Goal: Information Seeking & Learning: Understand process/instructions

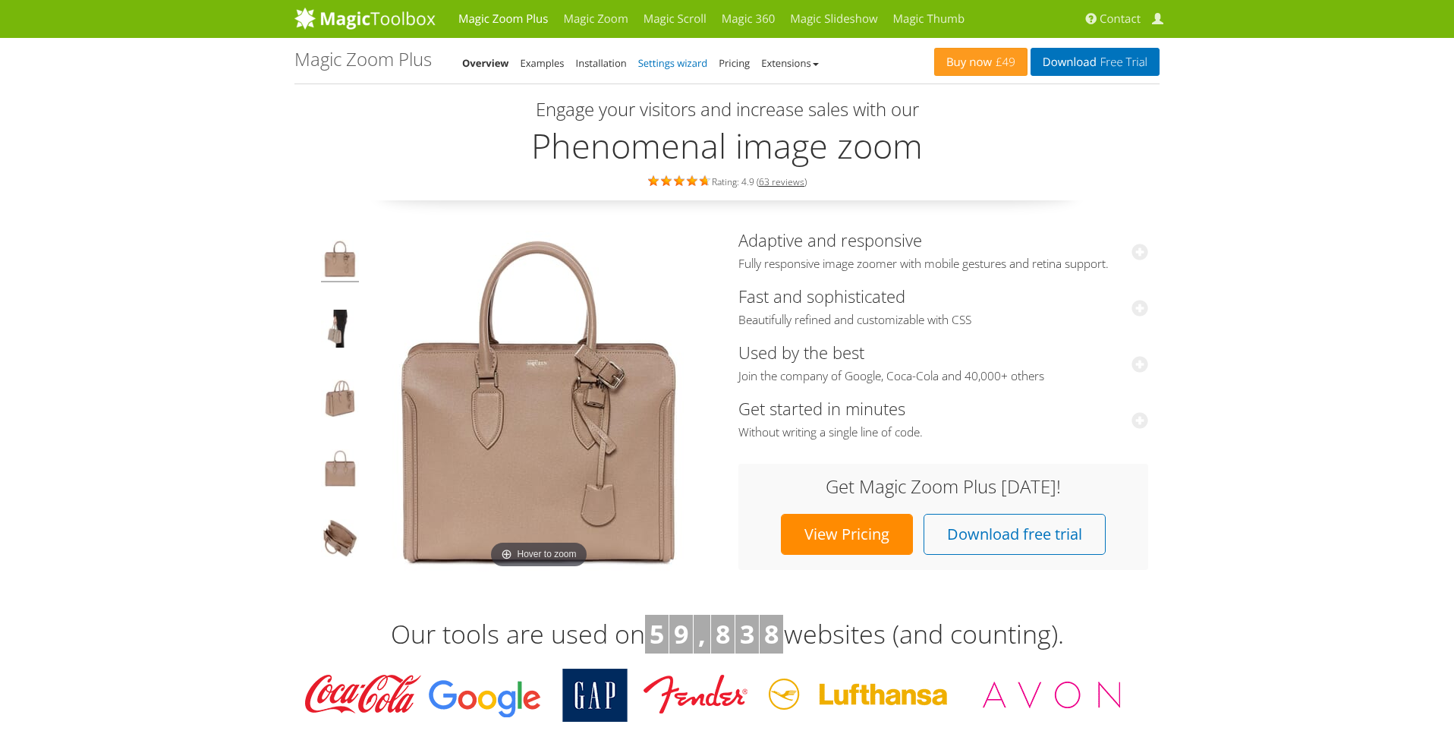
click at [687, 61] on link "Settings wizard" at bounding box center [673, 63] width 70 height 14
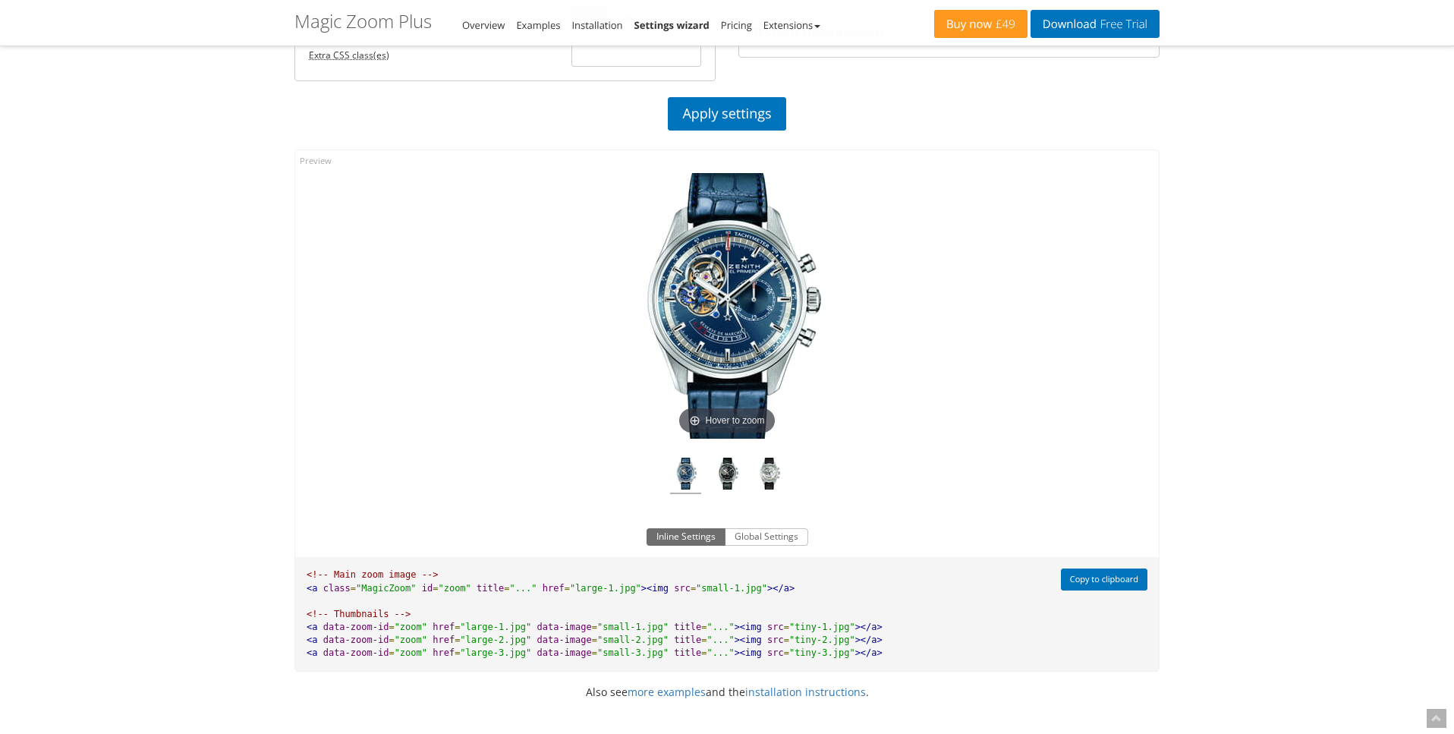
scroll to position [1120, 0]
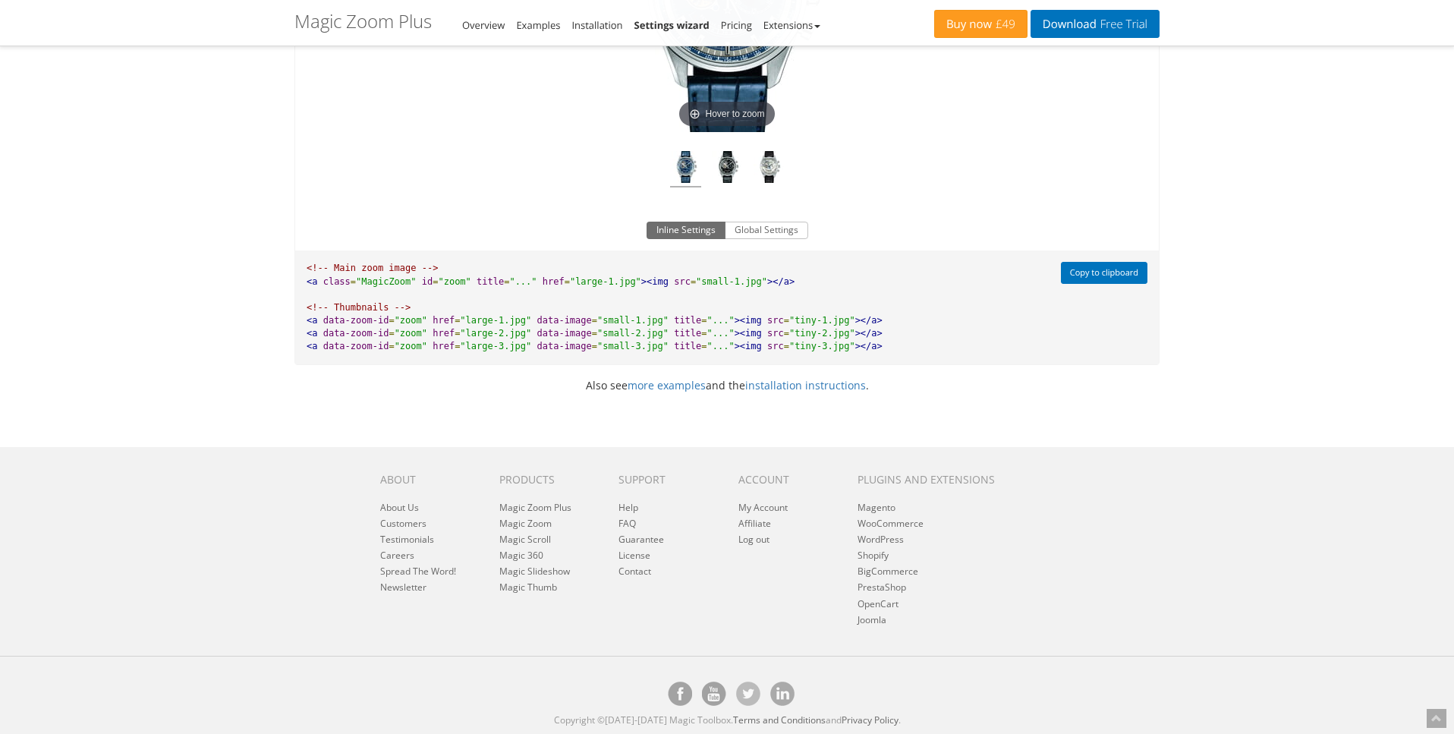
click at [762, 605] on div "About About Us Customers Testimonials Careers Spread The Word! Newsletter Produ…" at bounding box center [728, 547] width 740 height 163
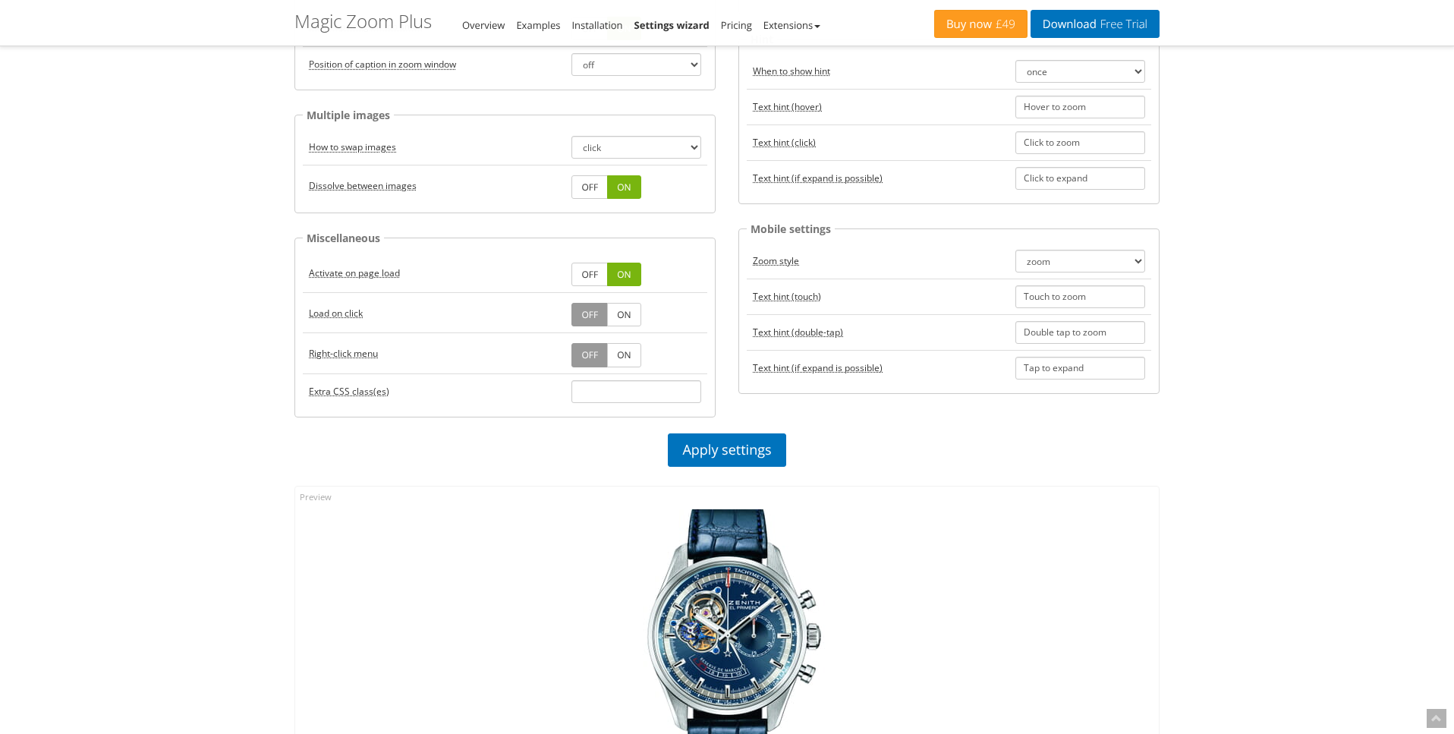
scroll to position [475, 0]
click at [622, 314] on link "ON" at bounding box center [623, 316] width 33 height 24
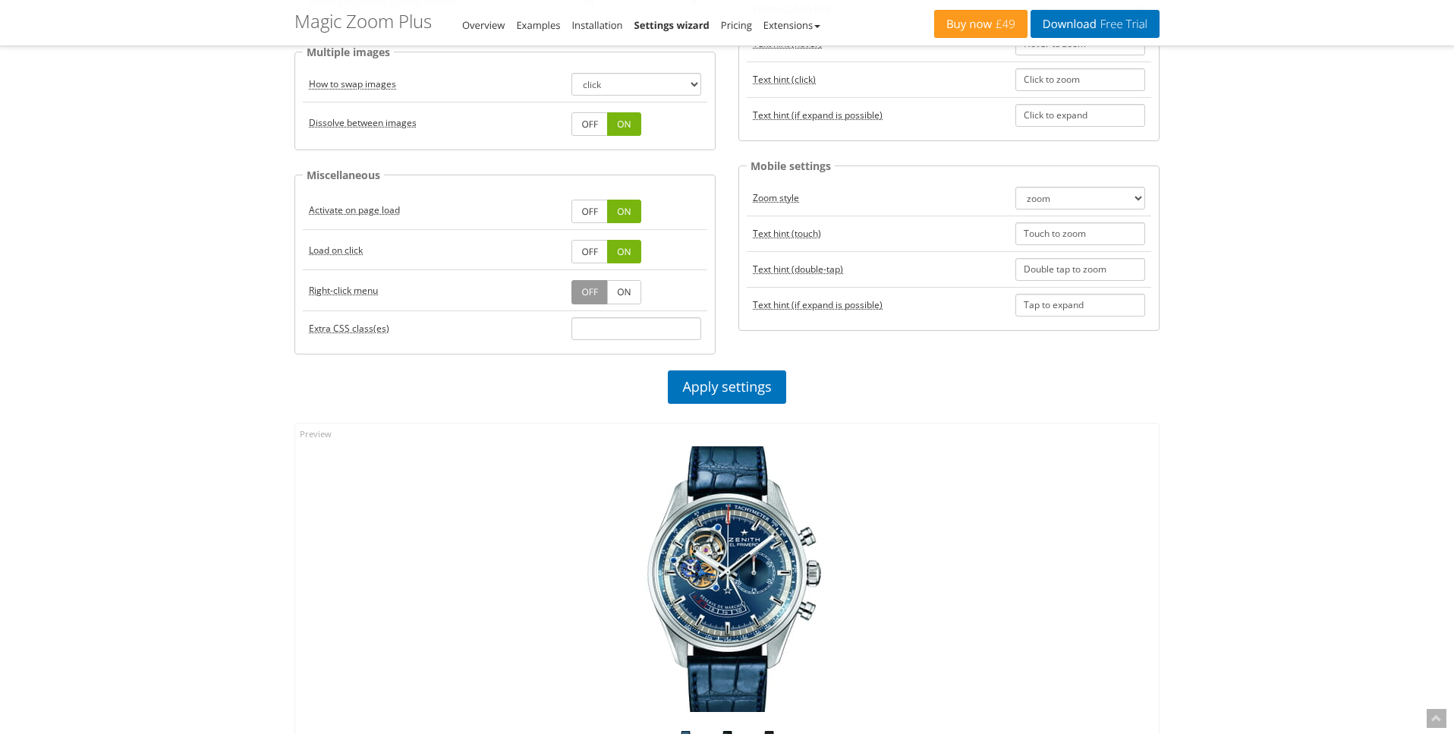
scroll to position [572, 0]
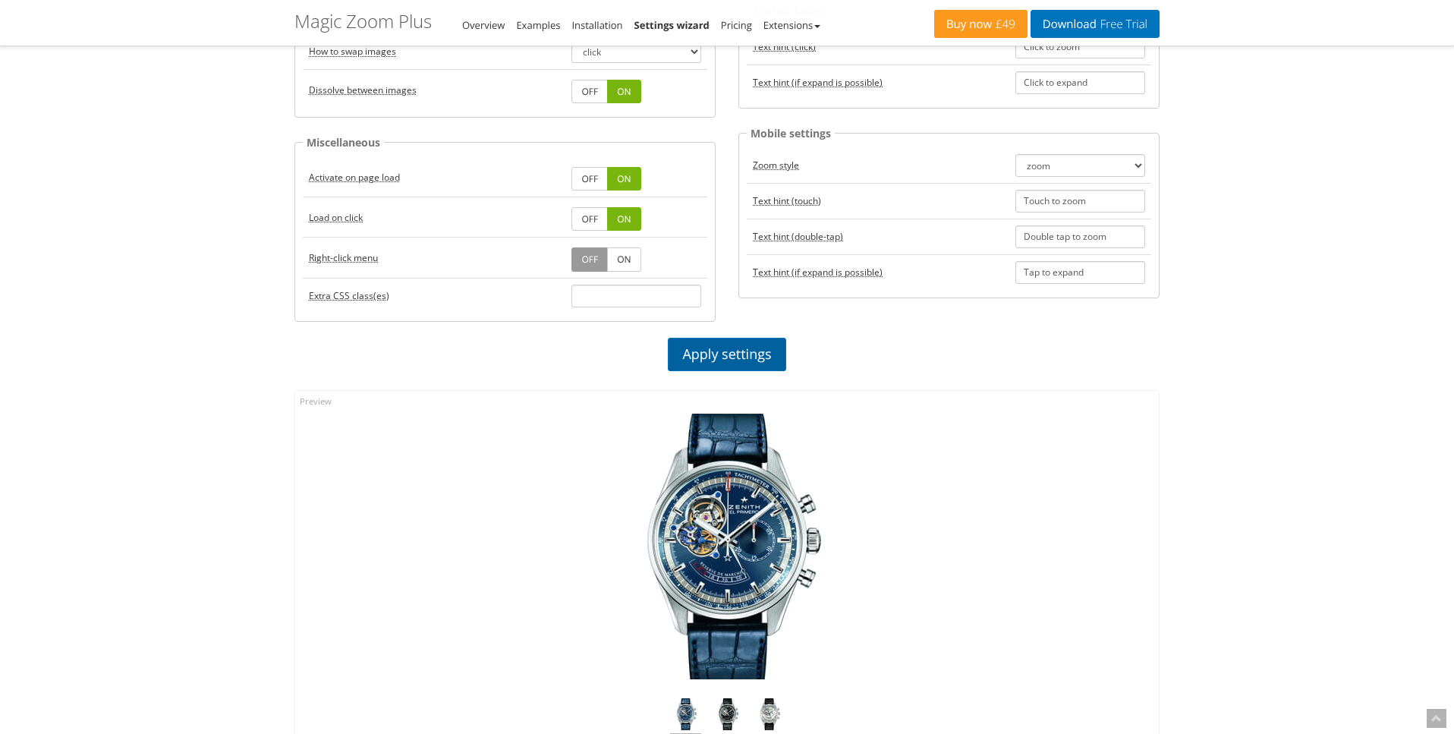
click at [724, 358] on link "Apply settings" at bounding box center [727, 354] width 118 height 33
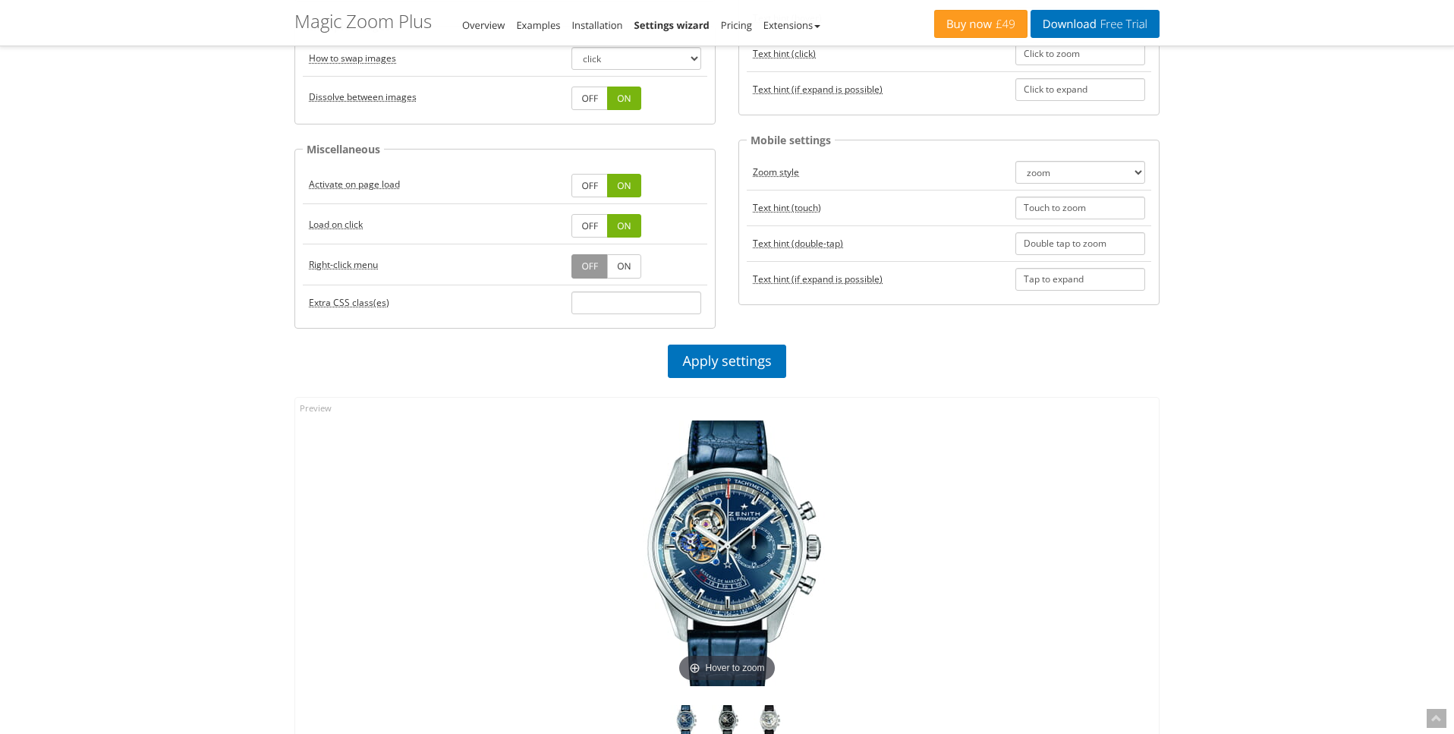
scroll to position [556, 0]
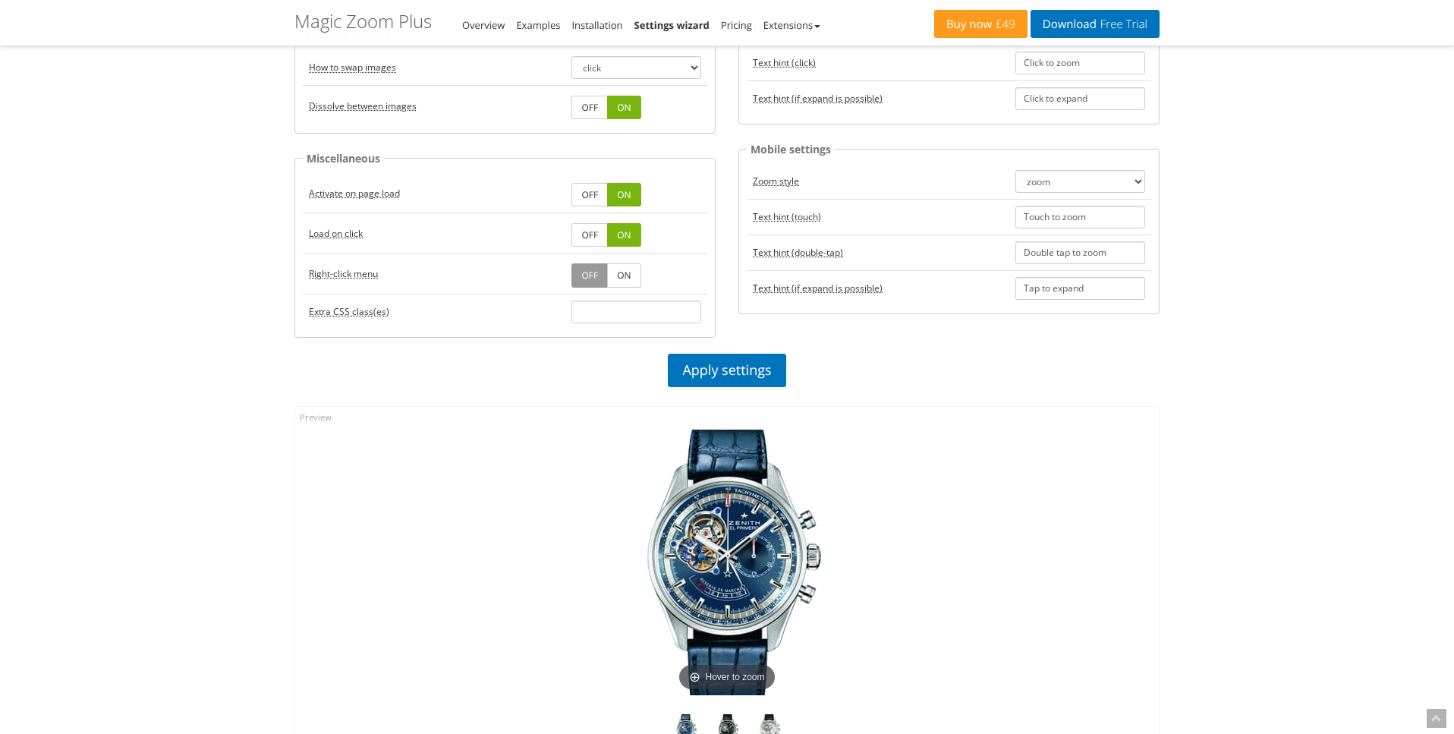
click at [588, 234] on link "OFF" at bounding box center [590, 235] width 36 height 24
click at [725, 368] on link "Apply settings" at bounding box center [727, 370] width 118 height 33
click at [625, 194] on link "ON" at bounding box center [623, 195] width 33 height 24
click at [588, 194] on link "OFF" at bounding box center [590, 195] width 36 height 24
click at [704, 370] on link "Apply settings" at bounding box center [727, 370] width 118 height 33
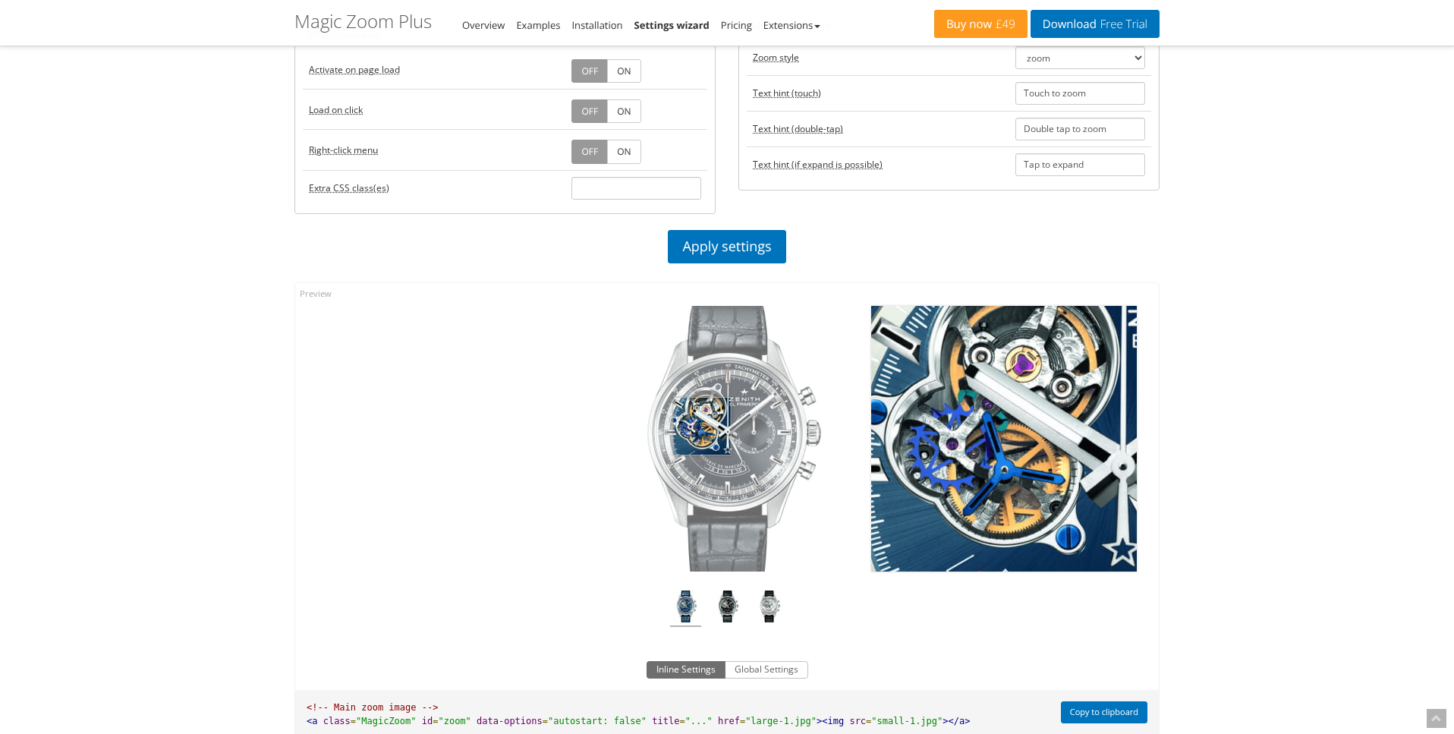
scroll to position [745, 0]
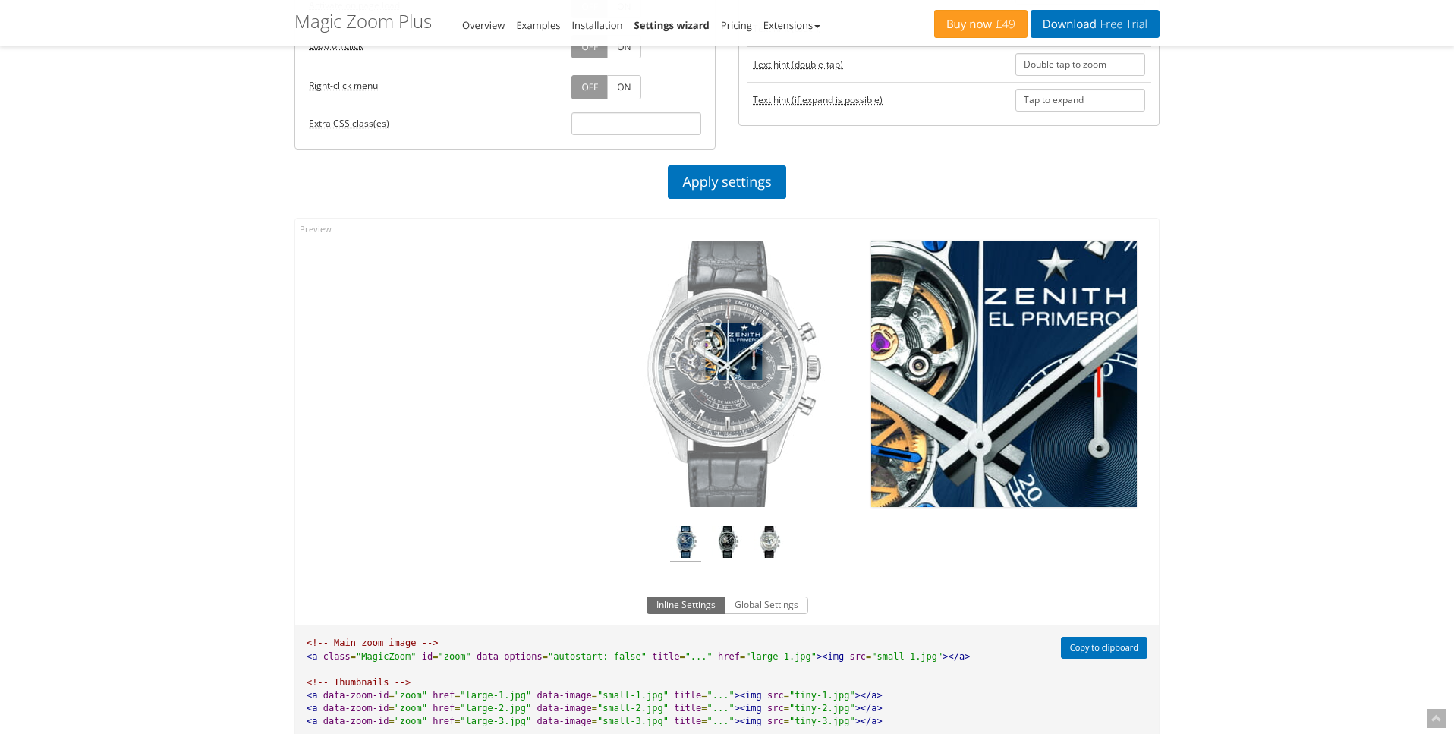
click at [734, 351] on img at bounding box center [727, 374] width 266 height 266
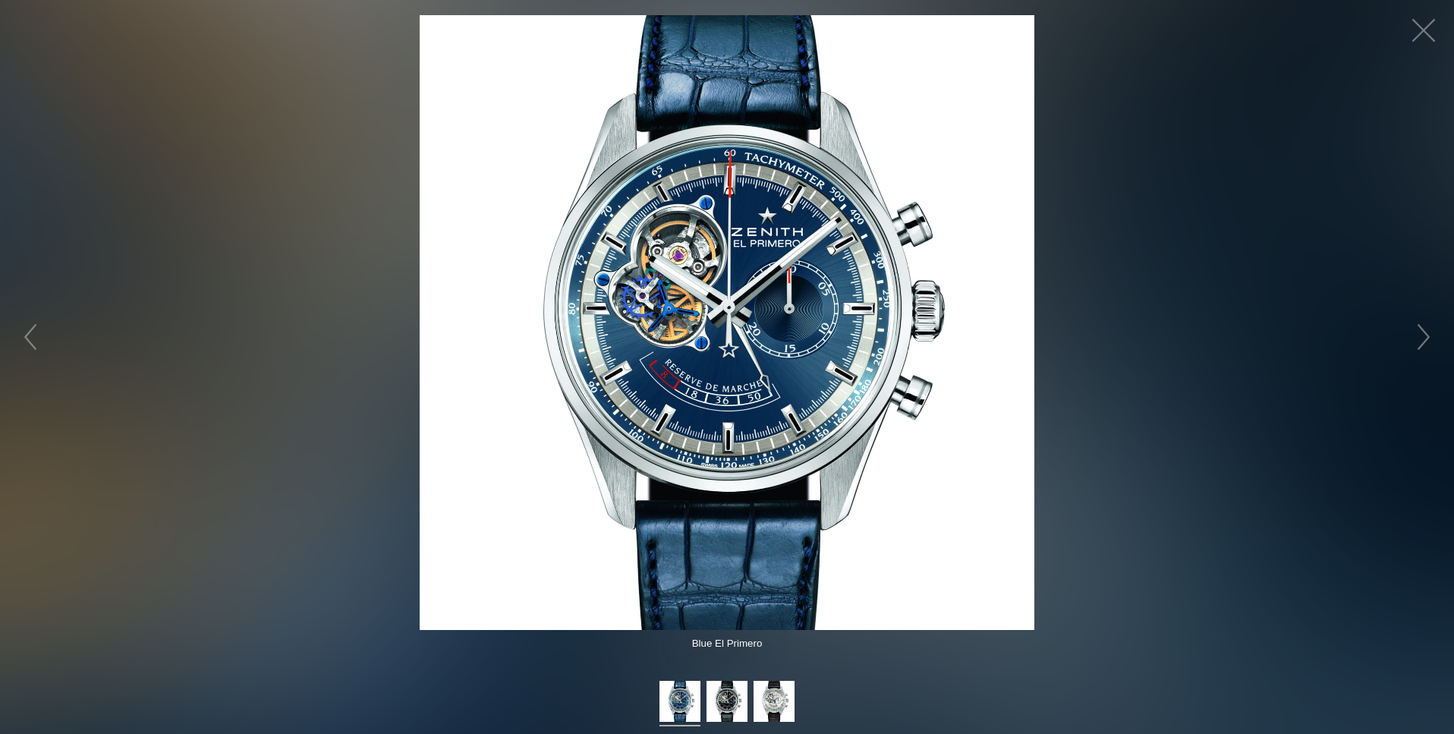
click at [1335, 254] on figure "Click to expand" at bounding box center [727, 322] width 1454 height 615
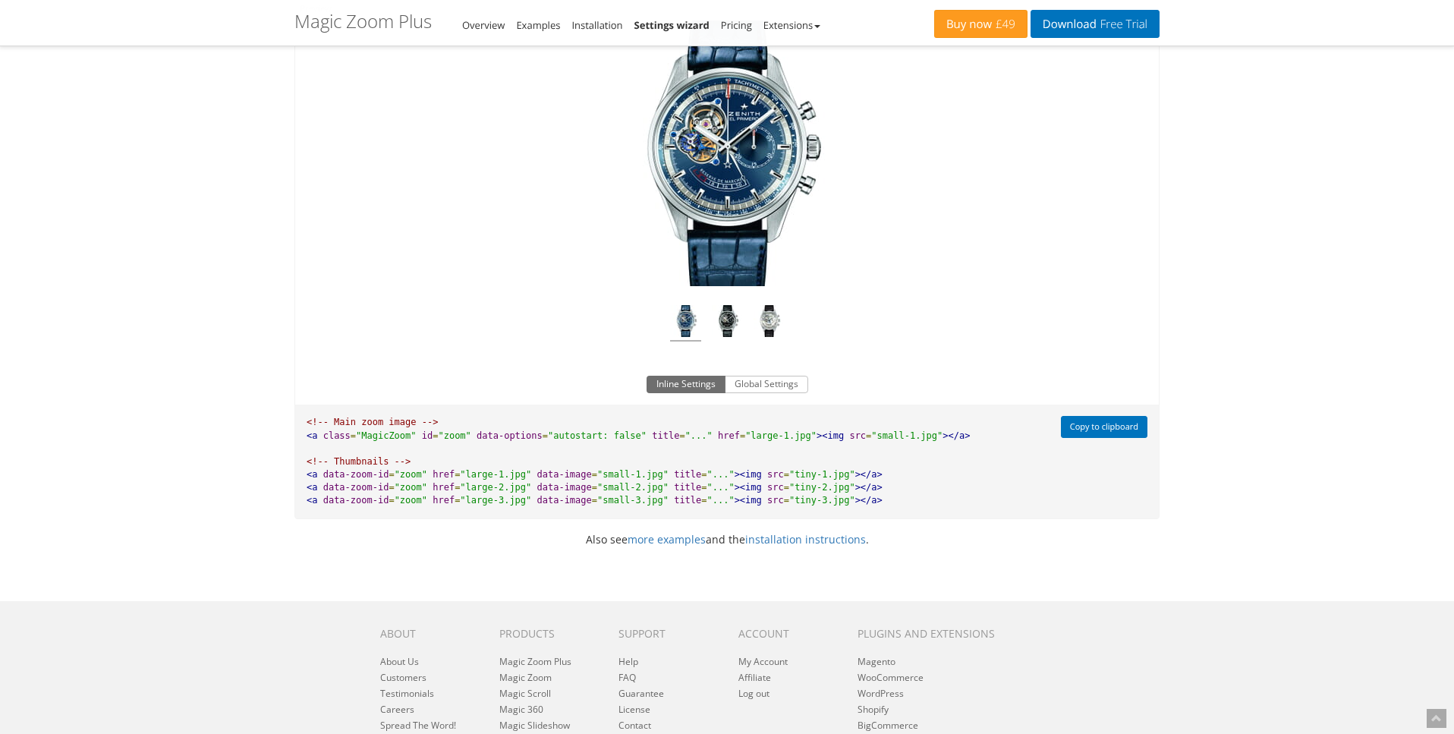
scroll to position [966, 0]
click at [674, 542] on link "more examples" at bounding box center [667, 538] width 78 height 14
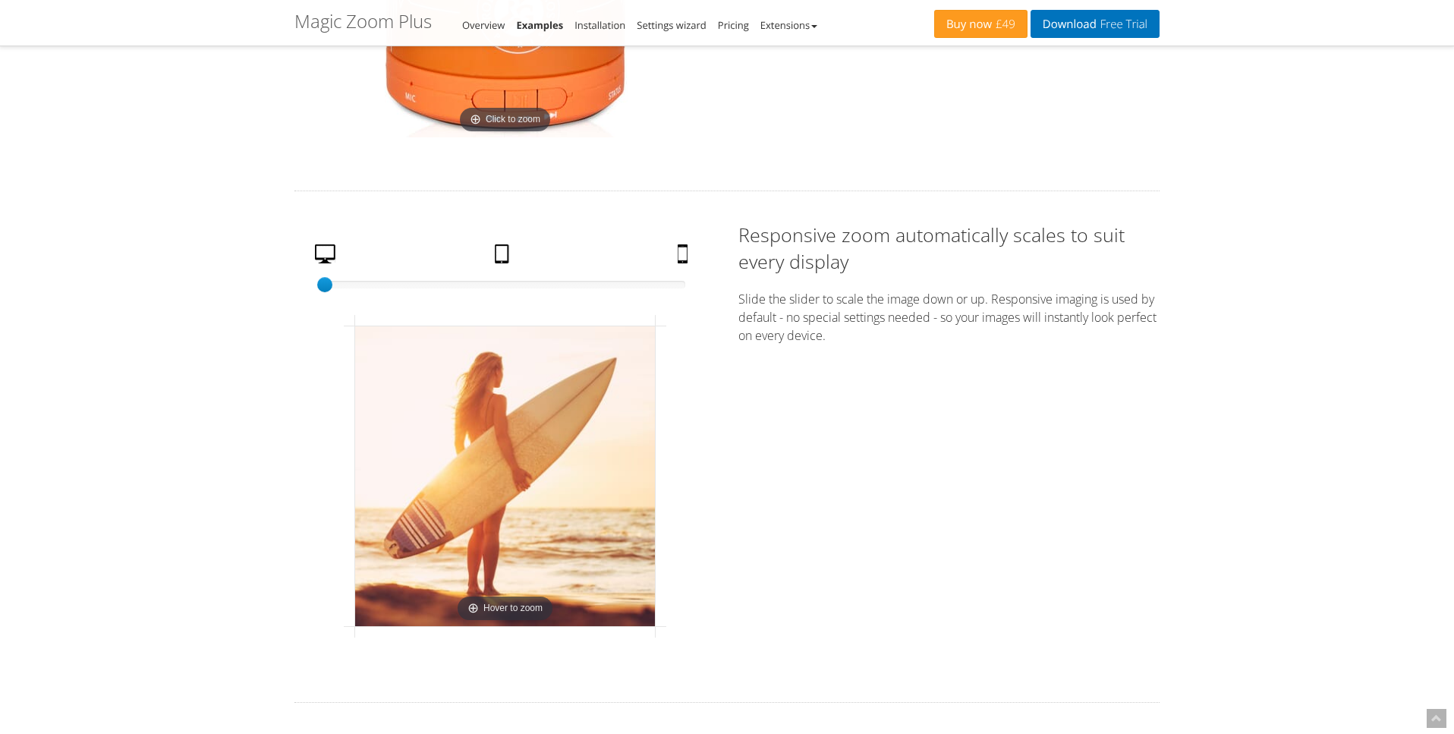
scroll to position [2394, 0]
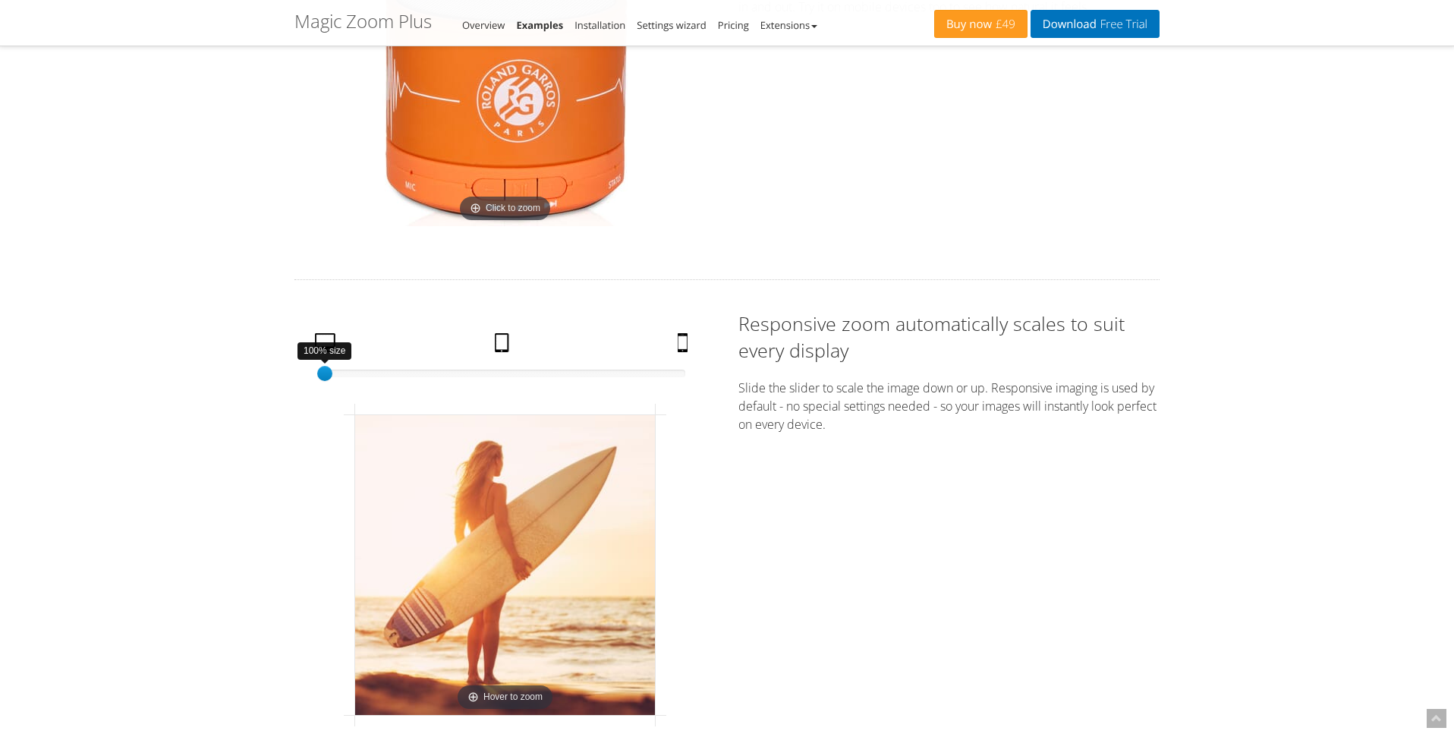
drag, startPoint x: 339, startPoint y: 371, endPoint x: 308, endPoint y: 380, distance: 32.4
click at [275, 380] on div "Magic Zoom Plus Magic Zoom Magic Scroll Magic 360 Magic Slideshow Magic Thumb" at bounding box center [727, 720] width 1454 height 6228
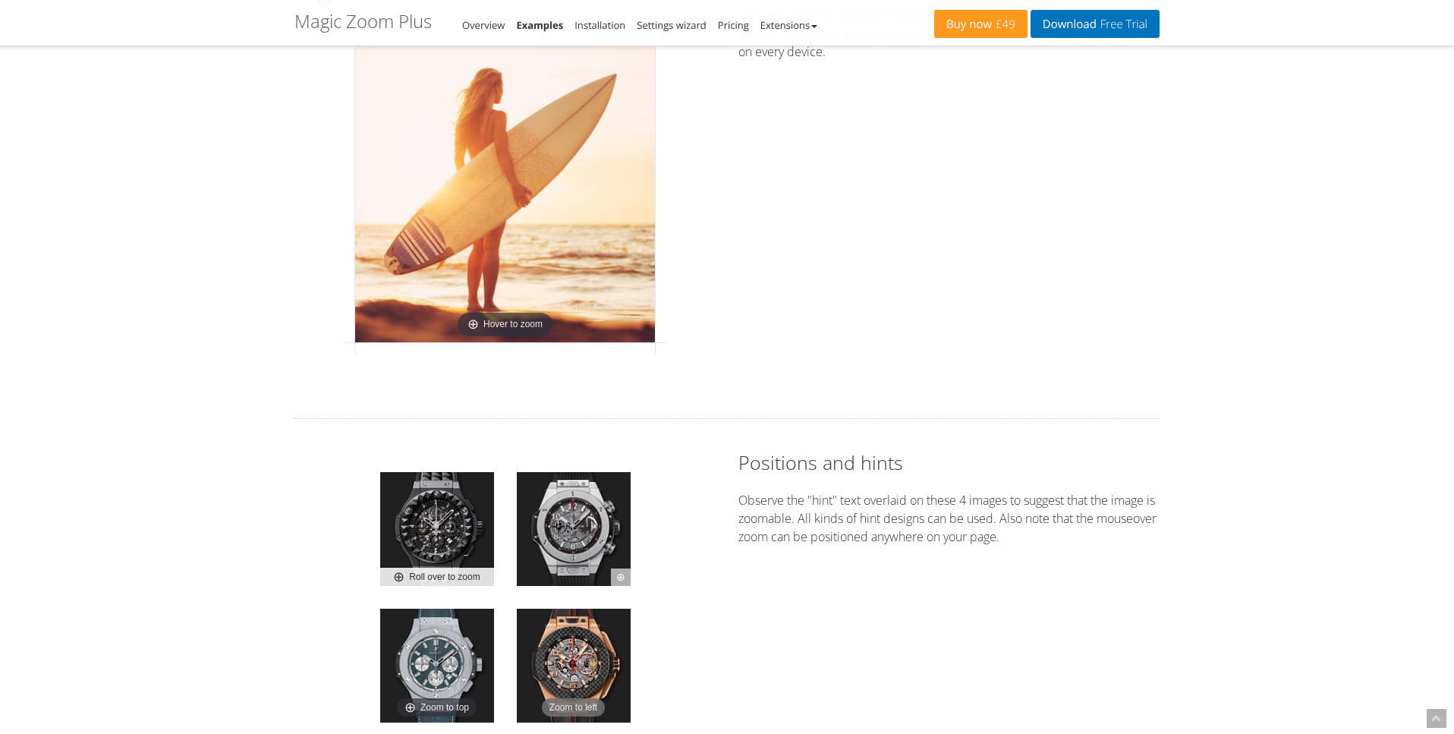
scroll to position [2764, 0]
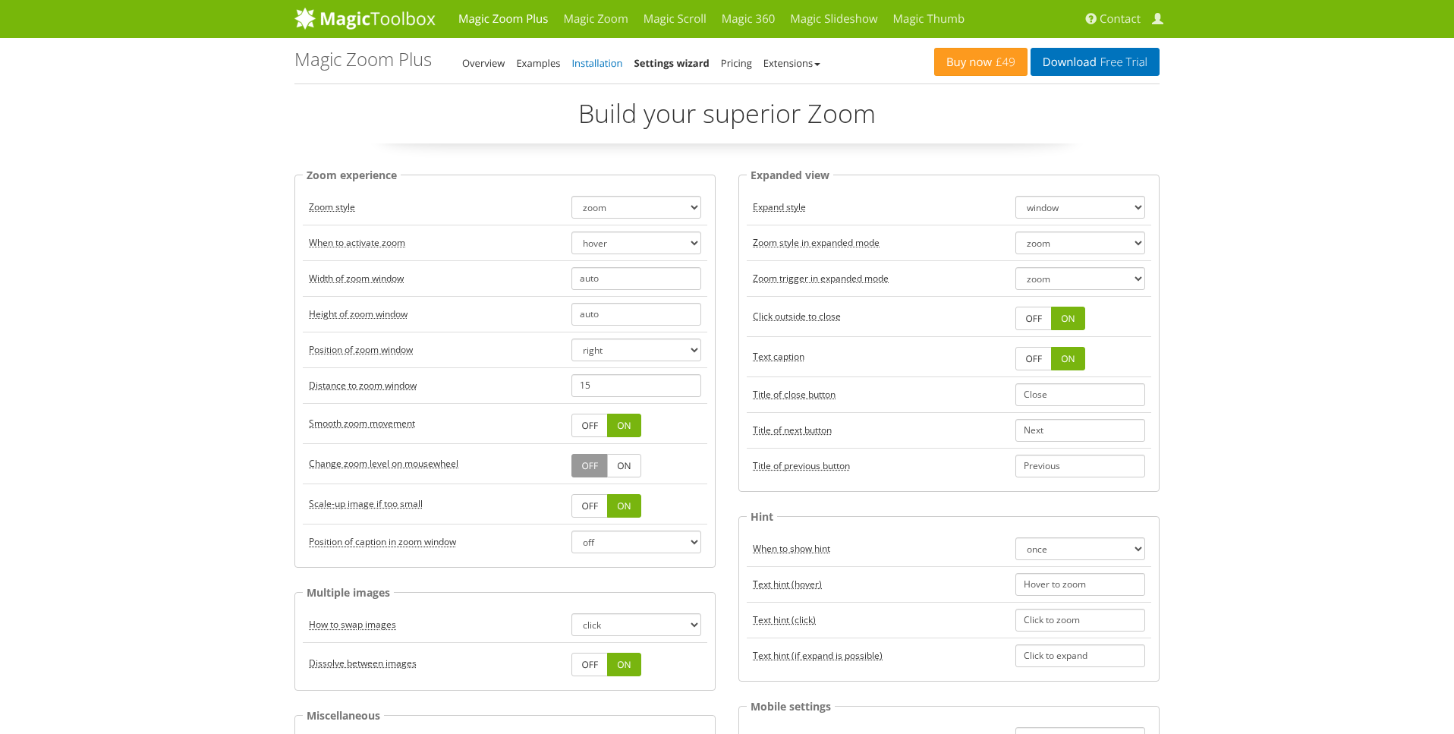
click at [609, 64] on link "Installation" at bounding box center [597, 63] width 51 height 14
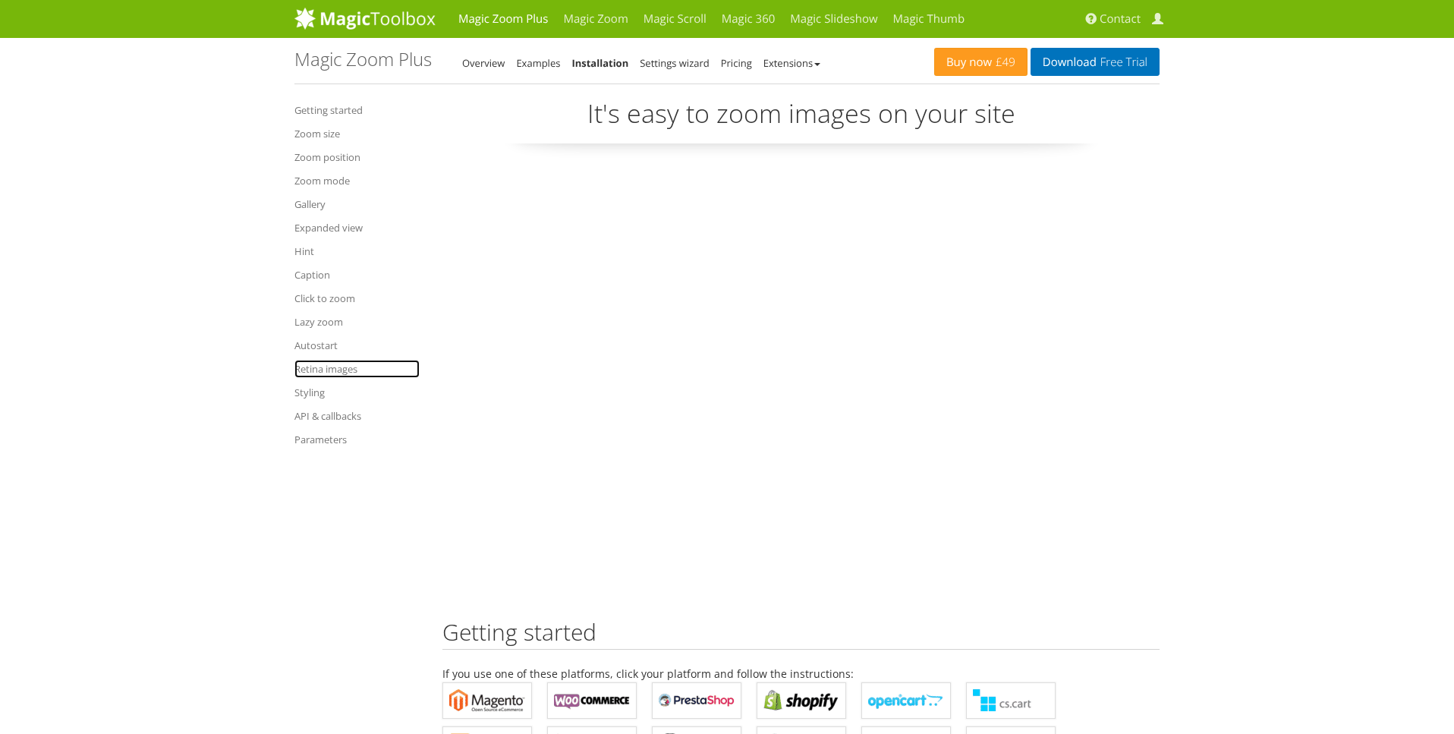
click at [327, 369] on link "Retina images" at bounding box center [357, 369] width 125 height 18
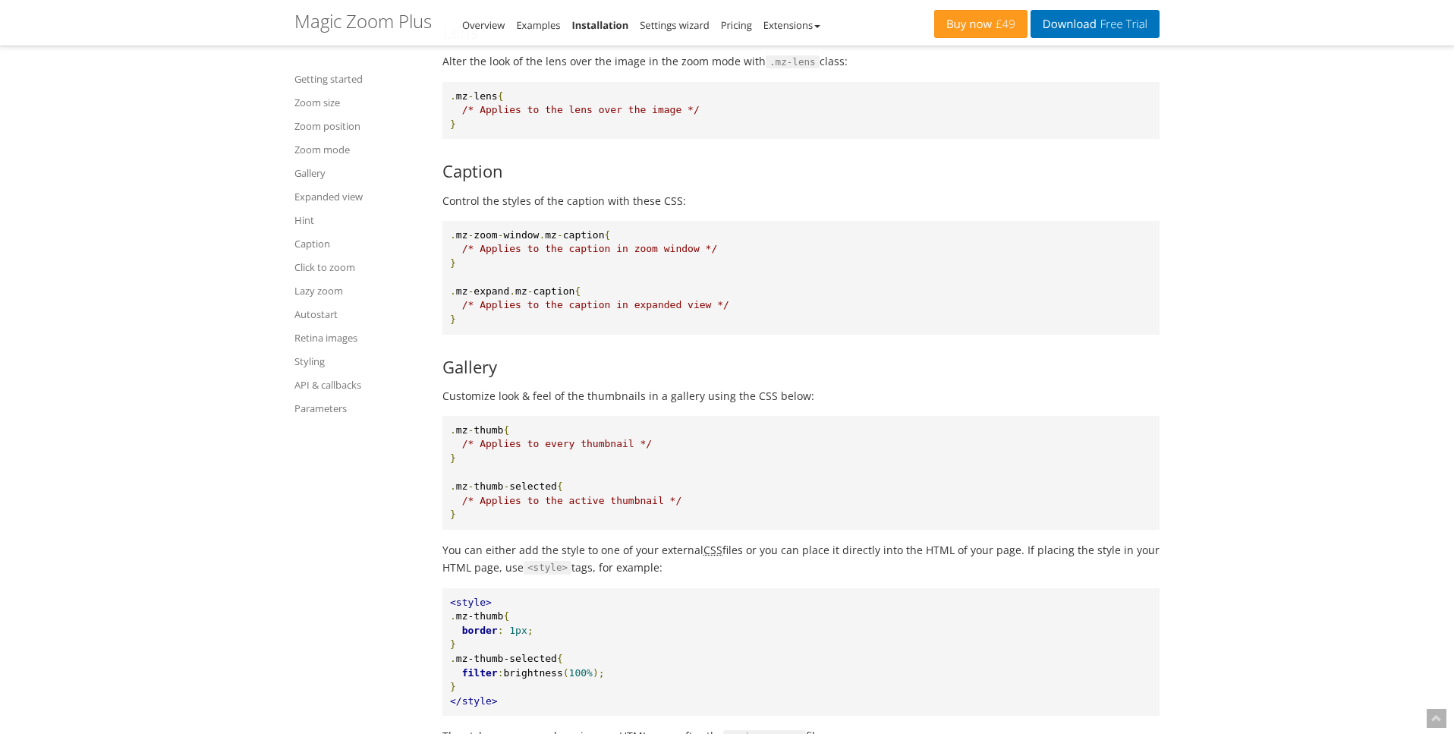
scroll to position [15227, 0]
click at [333, 337] on link "Retina images" at bounding box center [359, 338] width 129 height 18
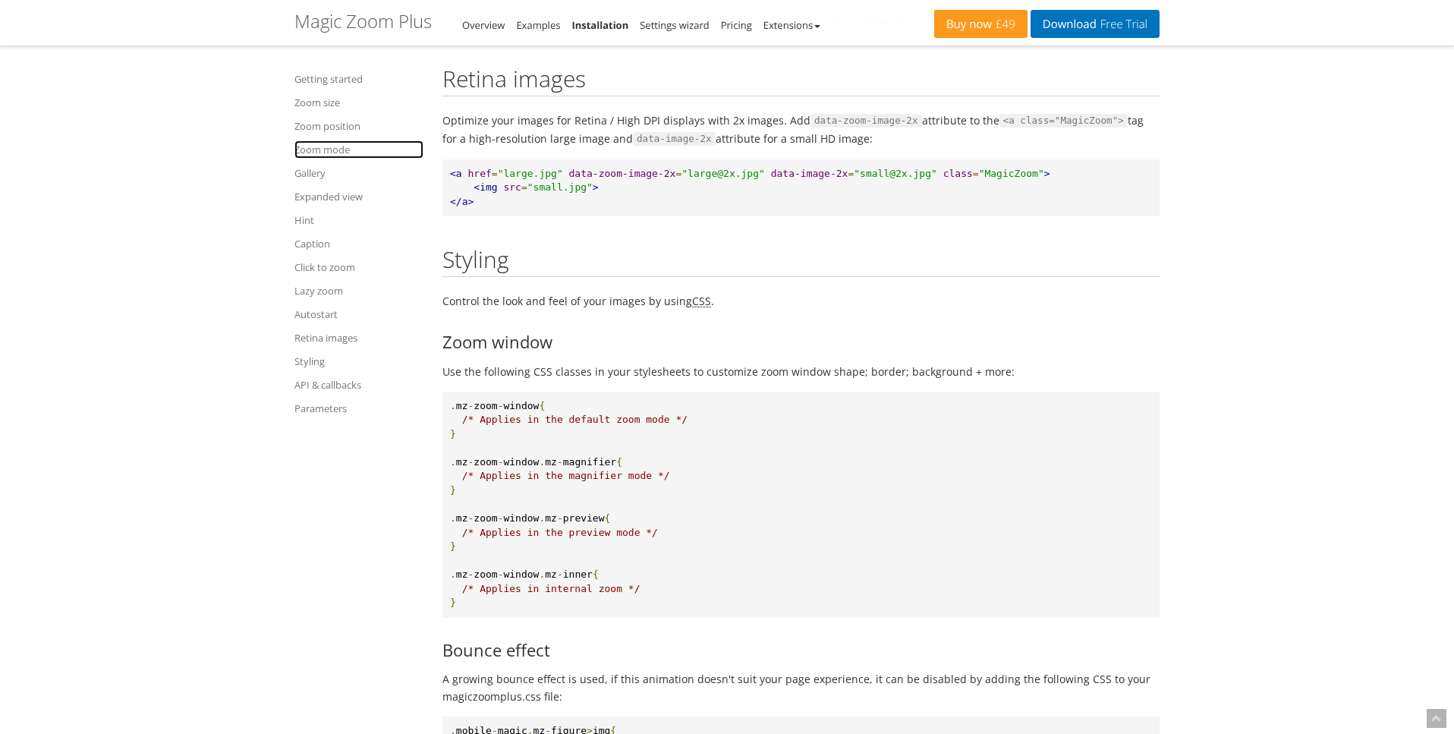
click at [343, 149] on link "Zoom mode" at bounding box center [359, 149] width 129 height 18
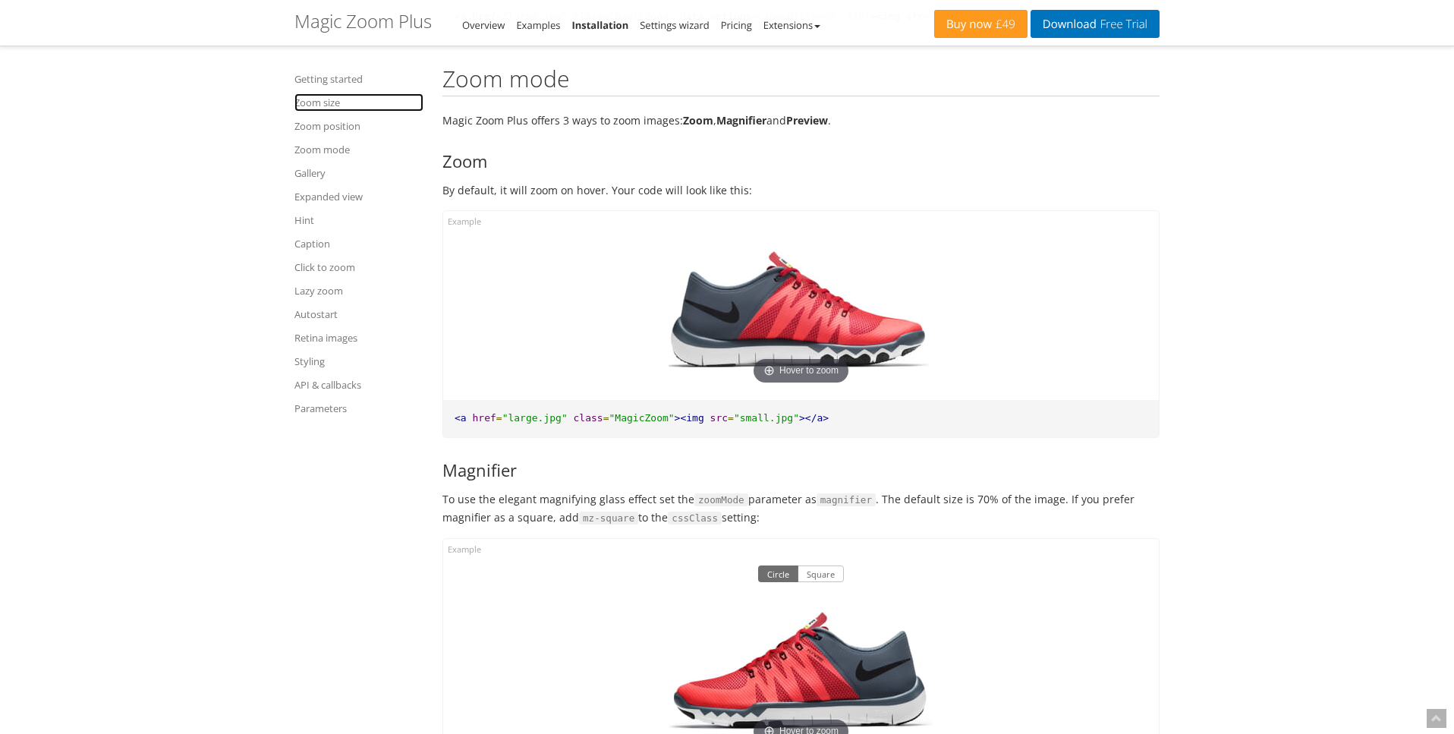
click at [333, 105] on link "Zoom size" at bounding box center [359, 102] width 129 height 18
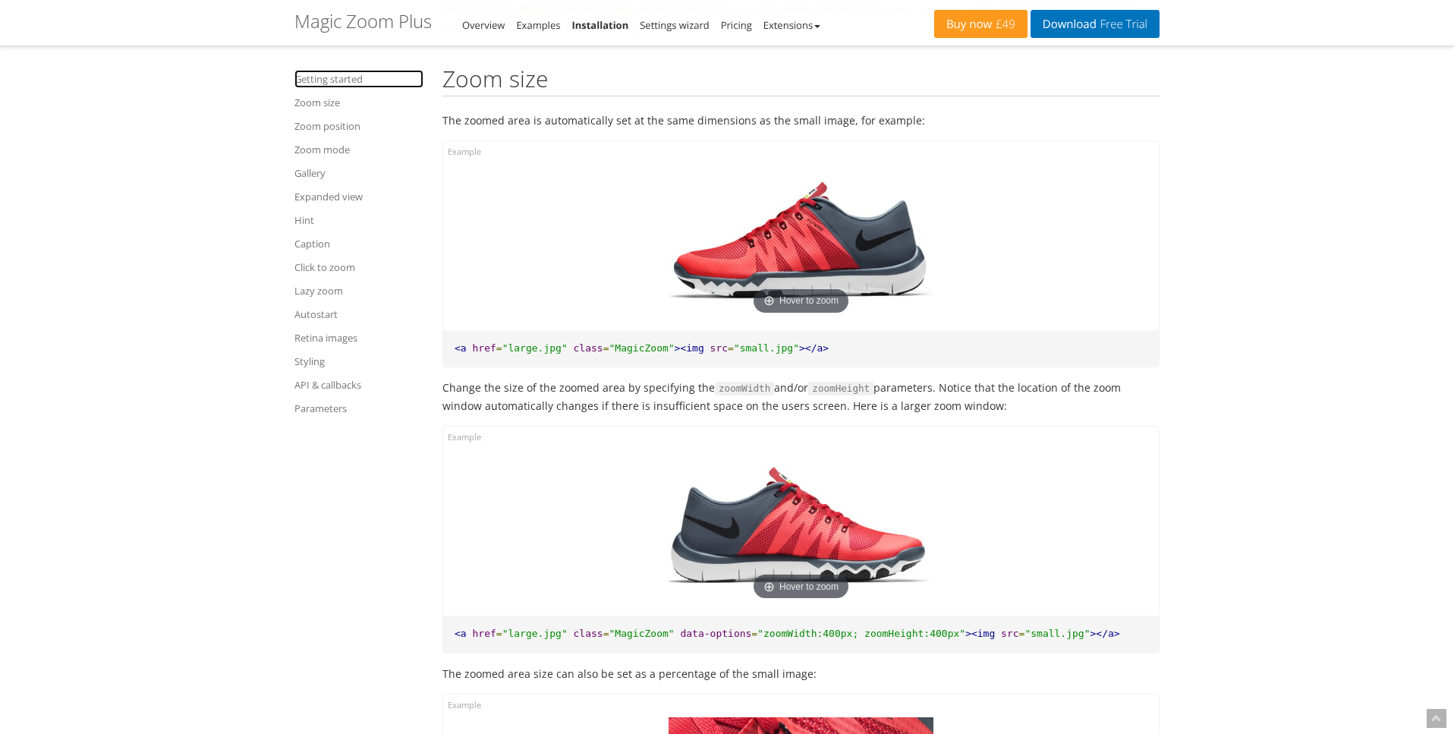
click at [335, 82] on link "Getting started" at bounding box center [359, 79] width 129 height 18
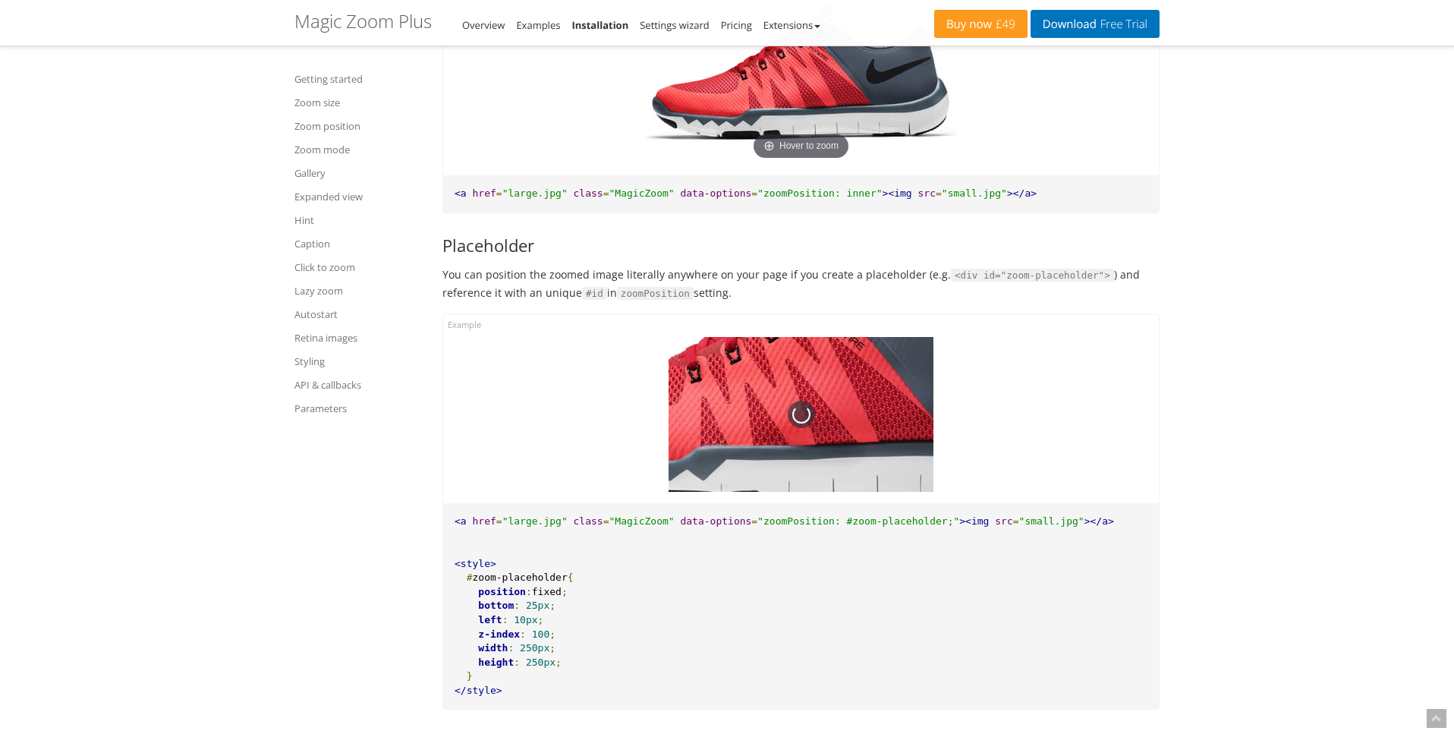
scroll to position [2996, 0]
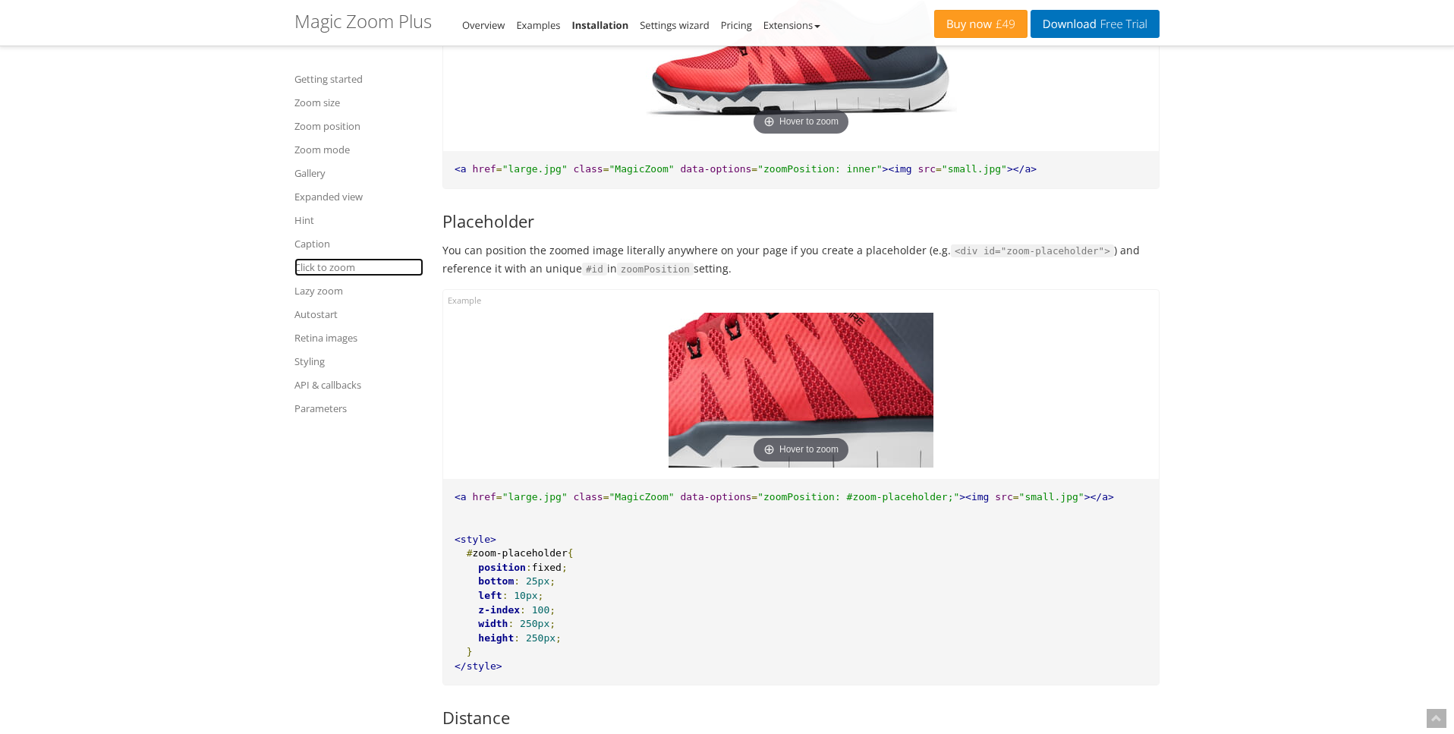
click at [335, 269] on link "Click to zoom" at bounding box center [359, 267] width 129 height 18
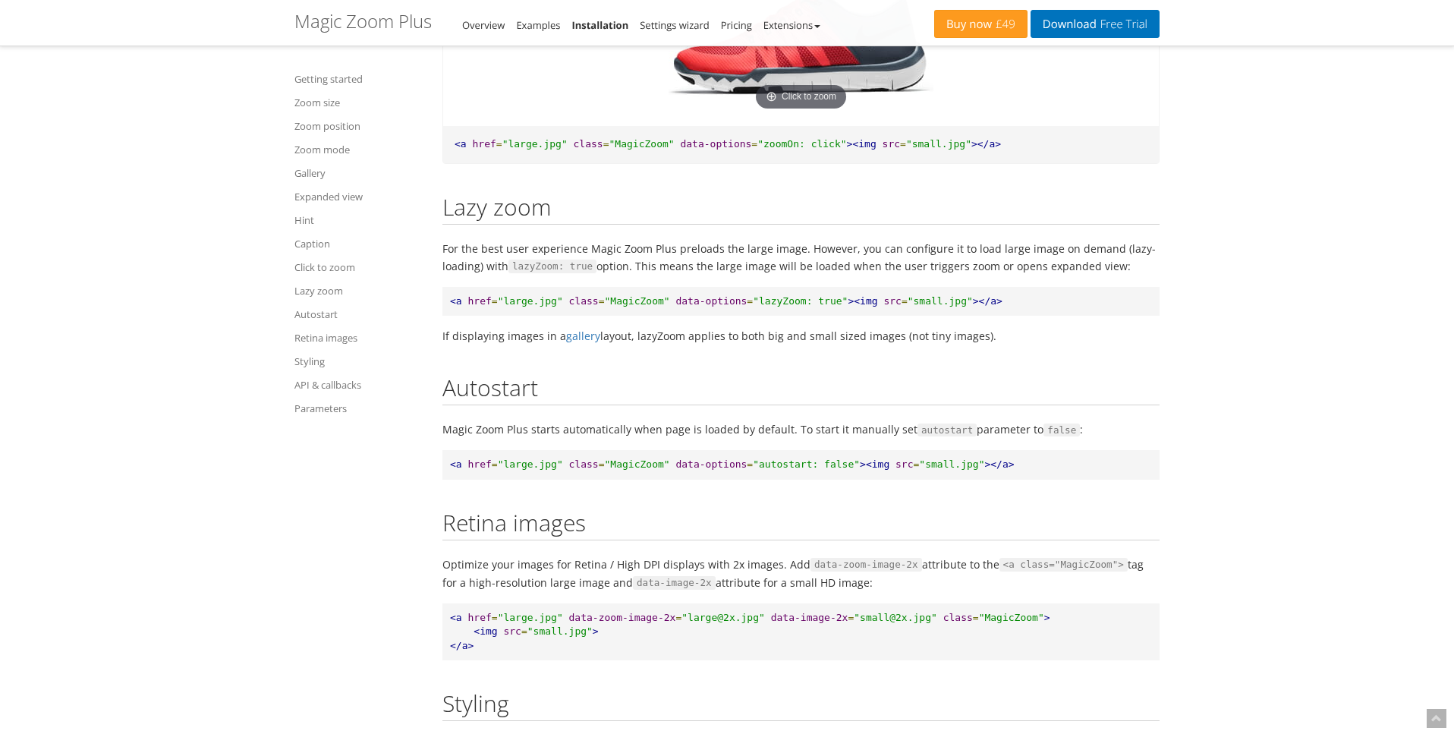
scroll to position [13839, 0]
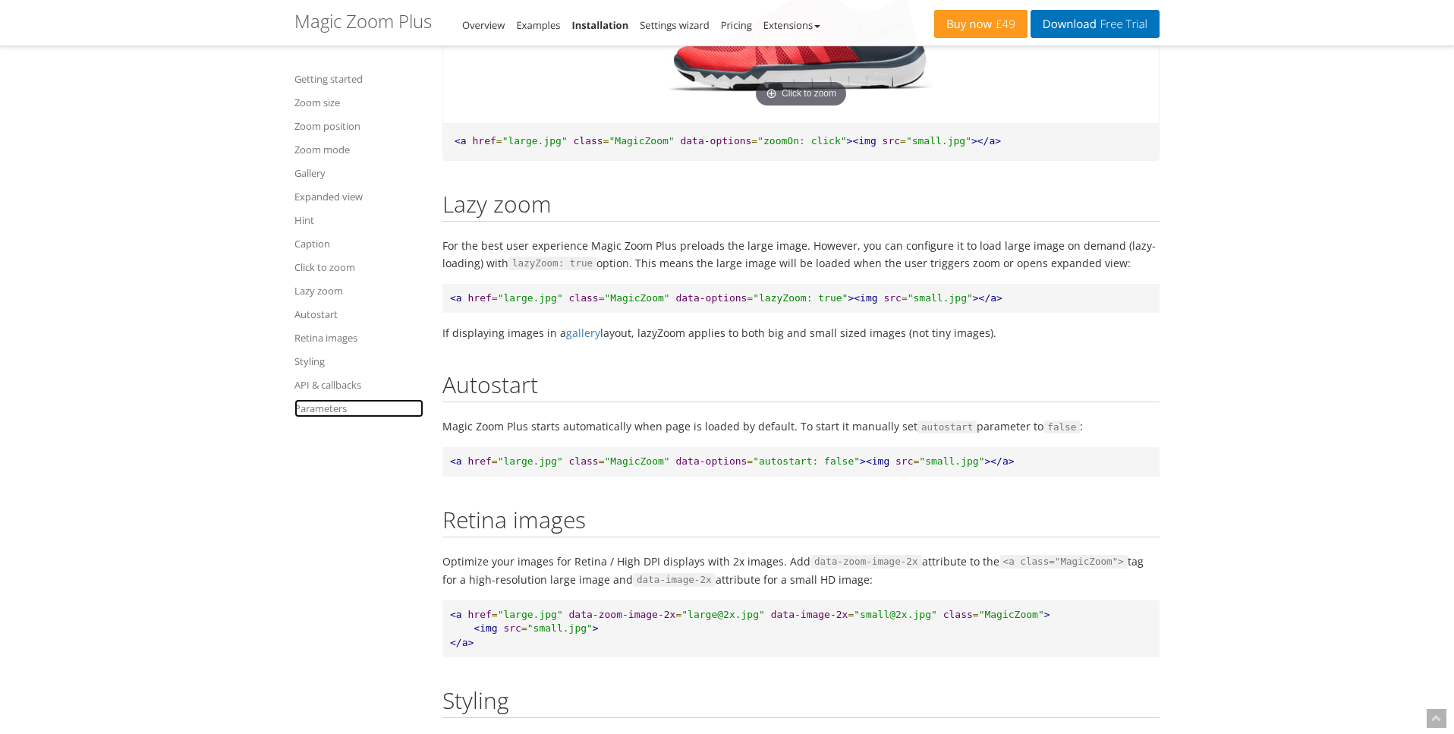
click at [315, 411] on link "Parameters" at bounding box center [359, 408] width 129 height 18
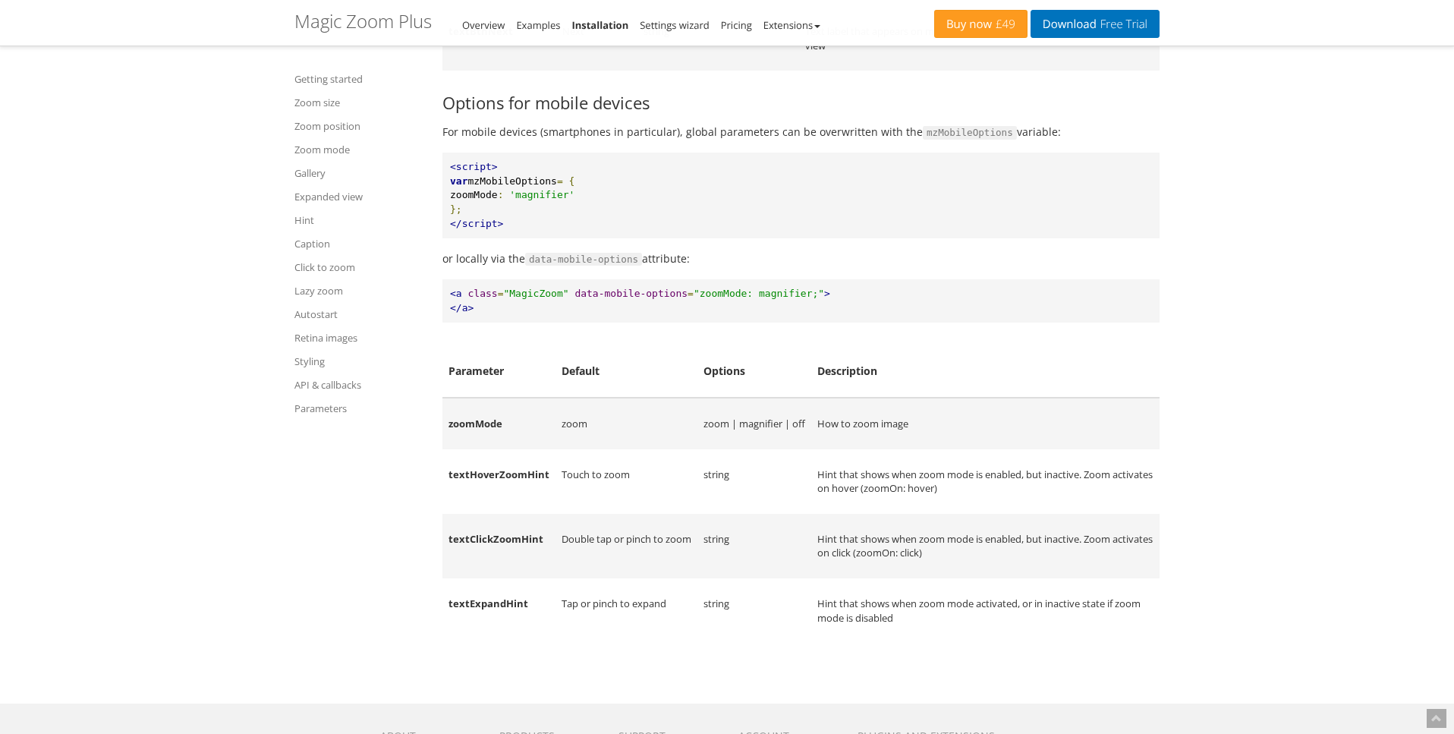
scroll to position [19302, 0]
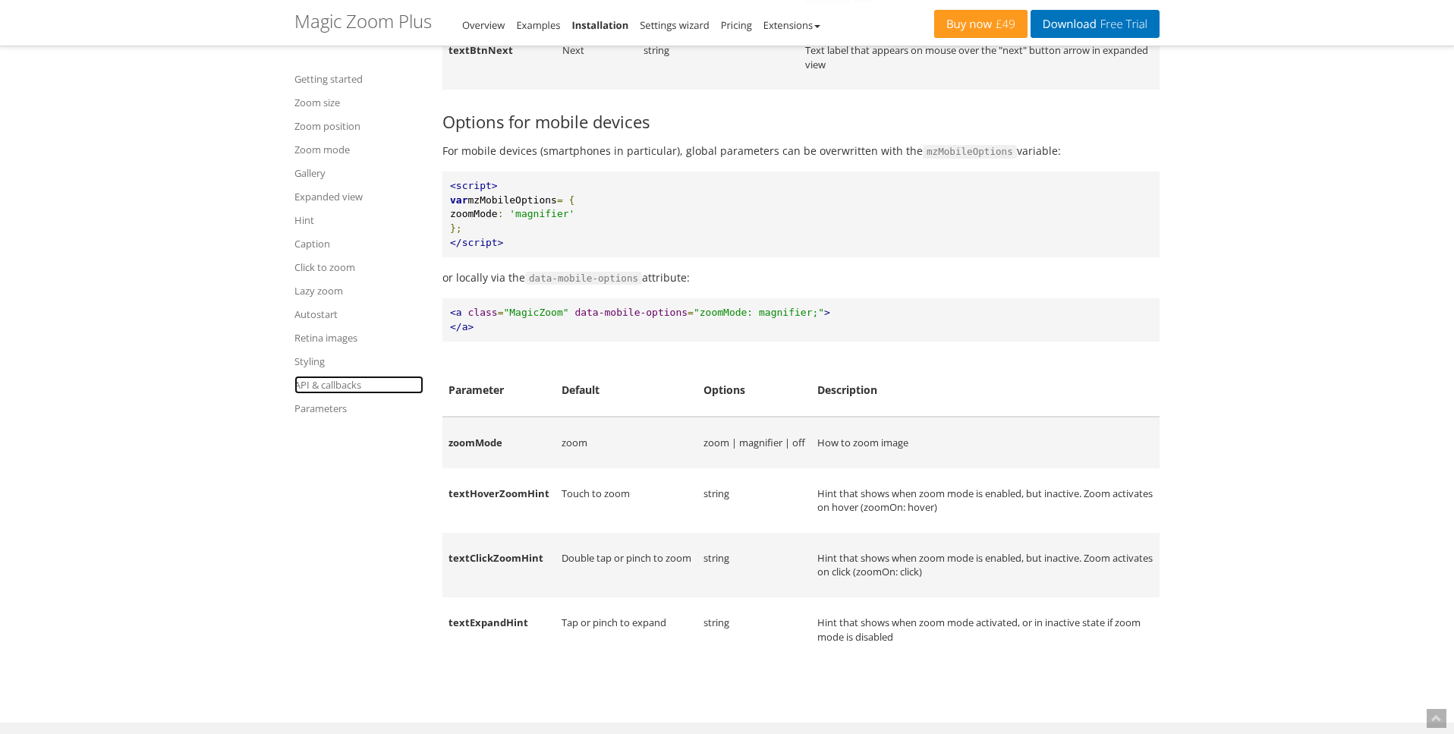
click at [335, 385] on link "API & callbacks" at bounding box center [359, 385] width 129 height 18
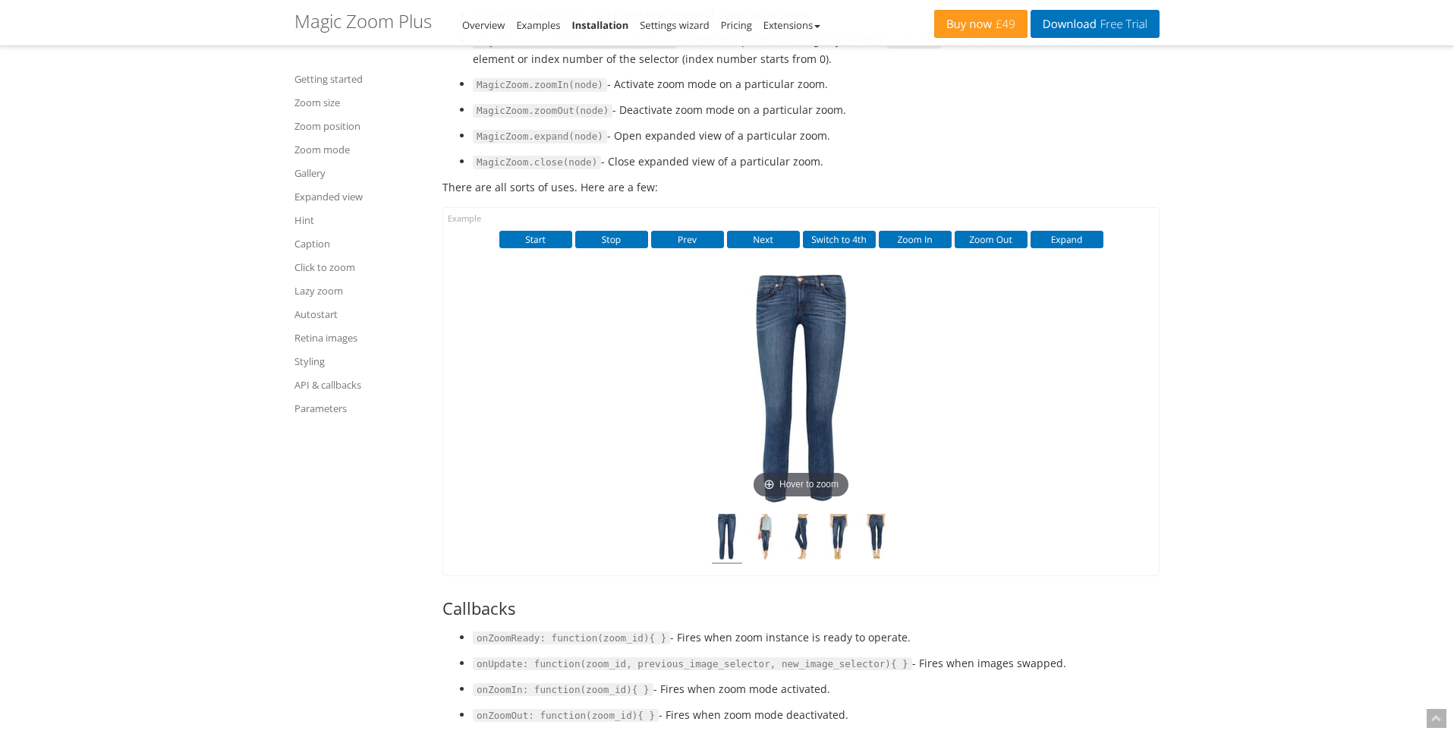
scroll to position [16290, 0]
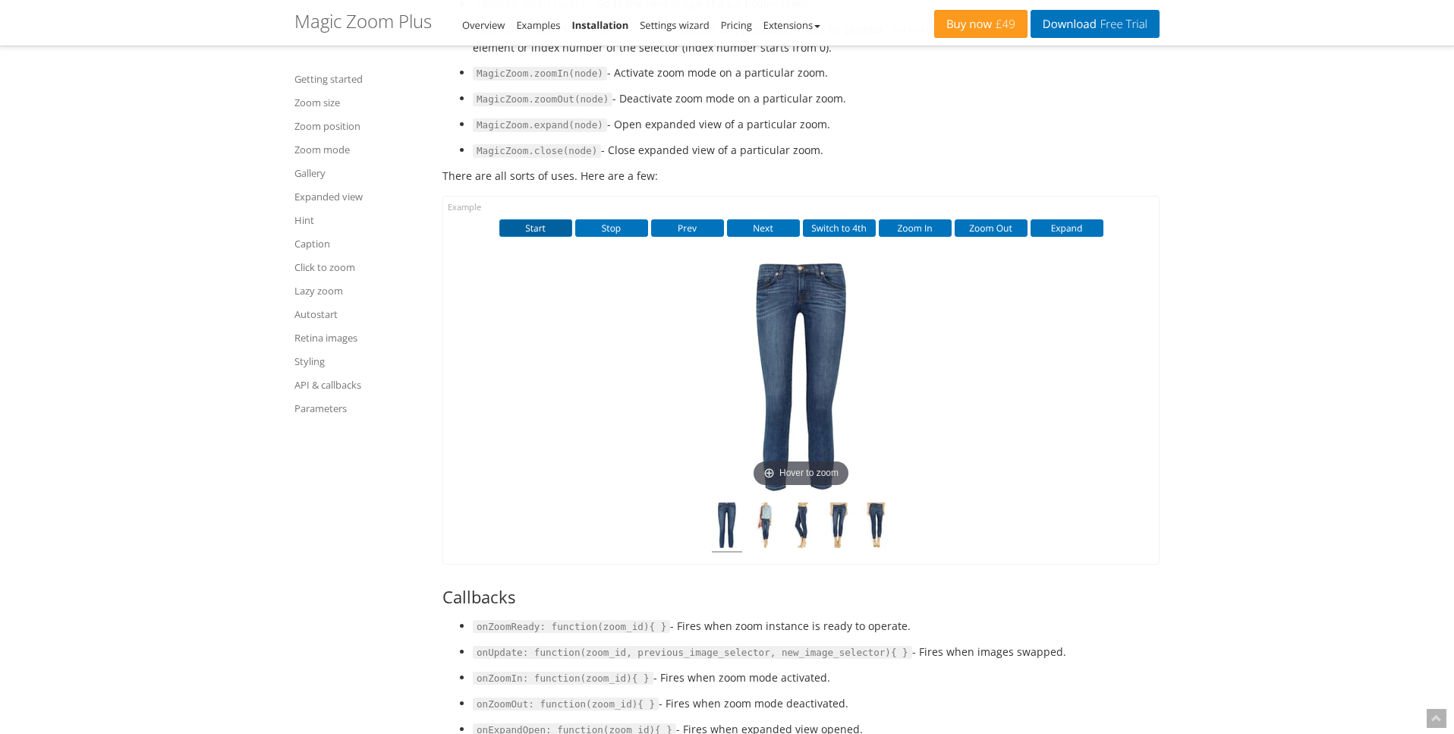
click at [541, 227] on button "Start" at bounding box center [535, 227] width 73 height 17
click at [619, 227] on button "Stop" at bounding box center [611, 227] width 73 height 17
click at [619, 228] on button "Stop" at bounding box center [611, 227] width 73 height 17
click at [540, 228] on button "Start" at bounding box center [535, 227] width 73 height 17
click at [765, 513] on img at bounding box center [764, 528] width 30 height 50
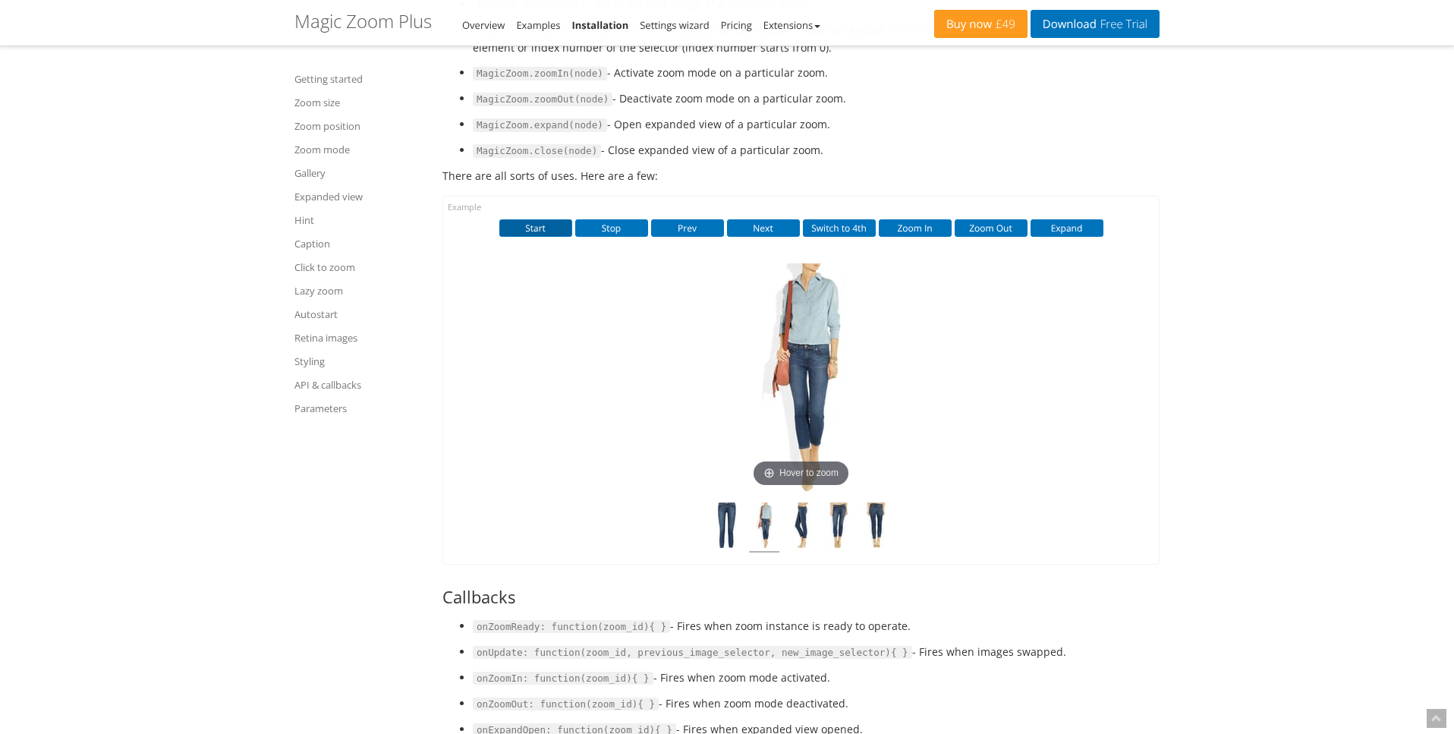
click at [551, 228] on button "Start" at bounding box center [535, 227] width 73 height 17
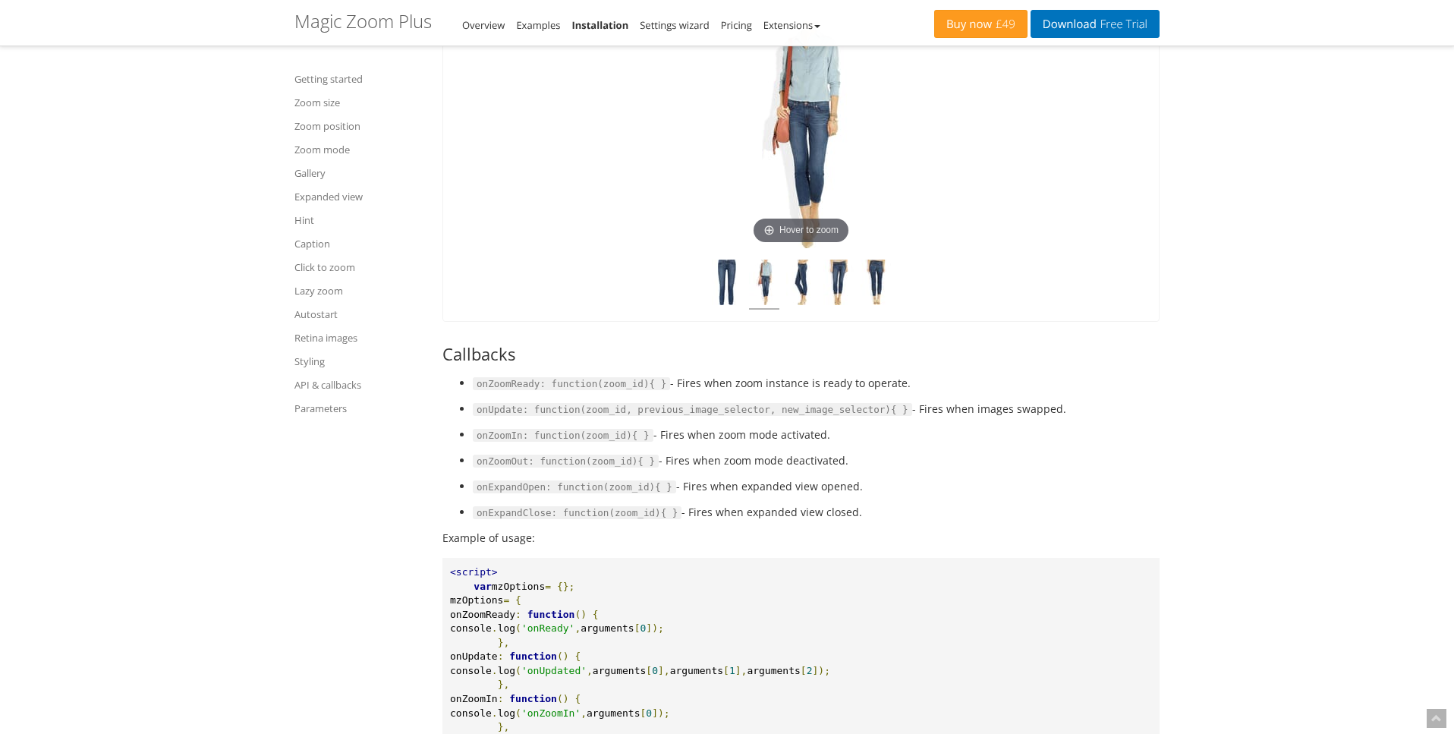
scroll to position [16535, 0]
drag, startPoint x: 664, startPoint y: 380, endPoint x: 478, endPoint y: 385, distance: 186.0
click at [478, 385] on code "onZoomReady: function(zoom_id){ }" at bounding box center [571, 383] width 197 height 14
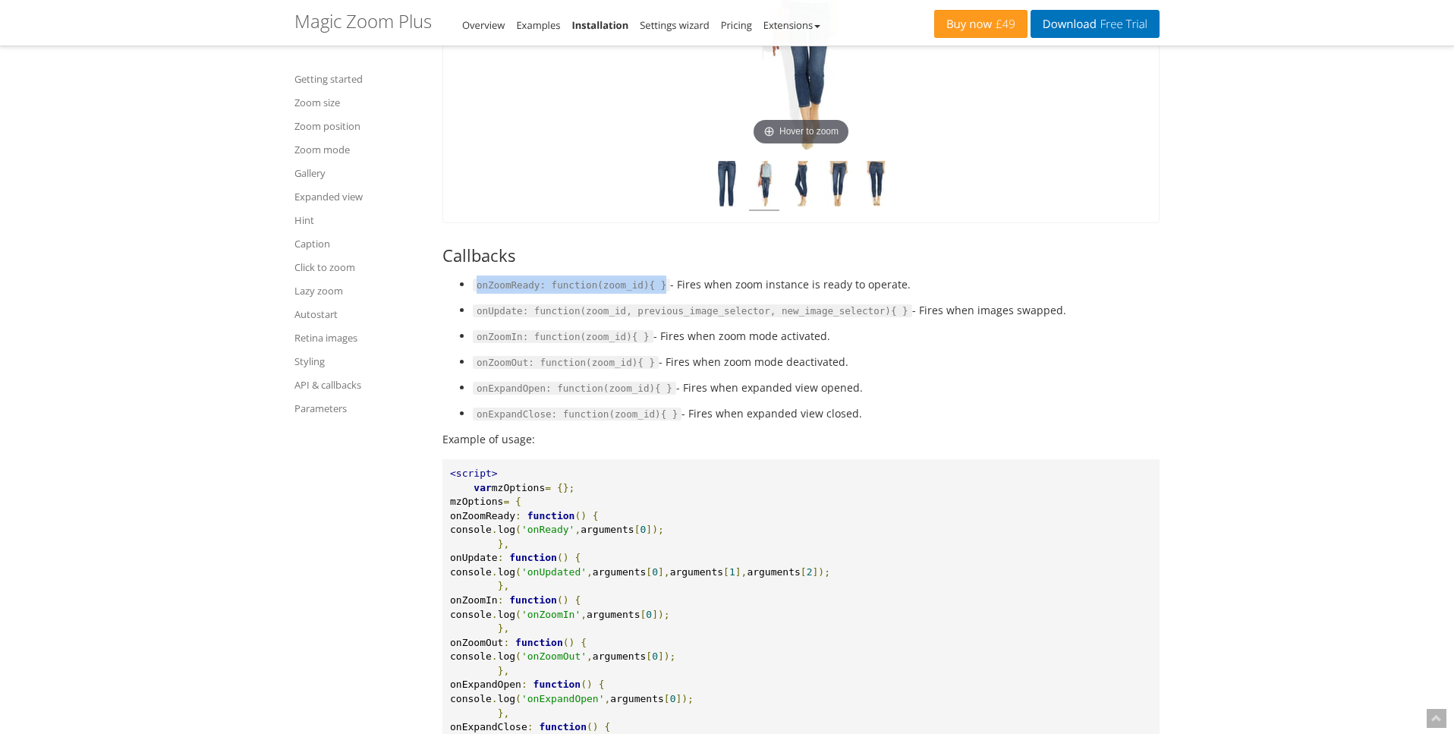
scroll to position [16645, 0]
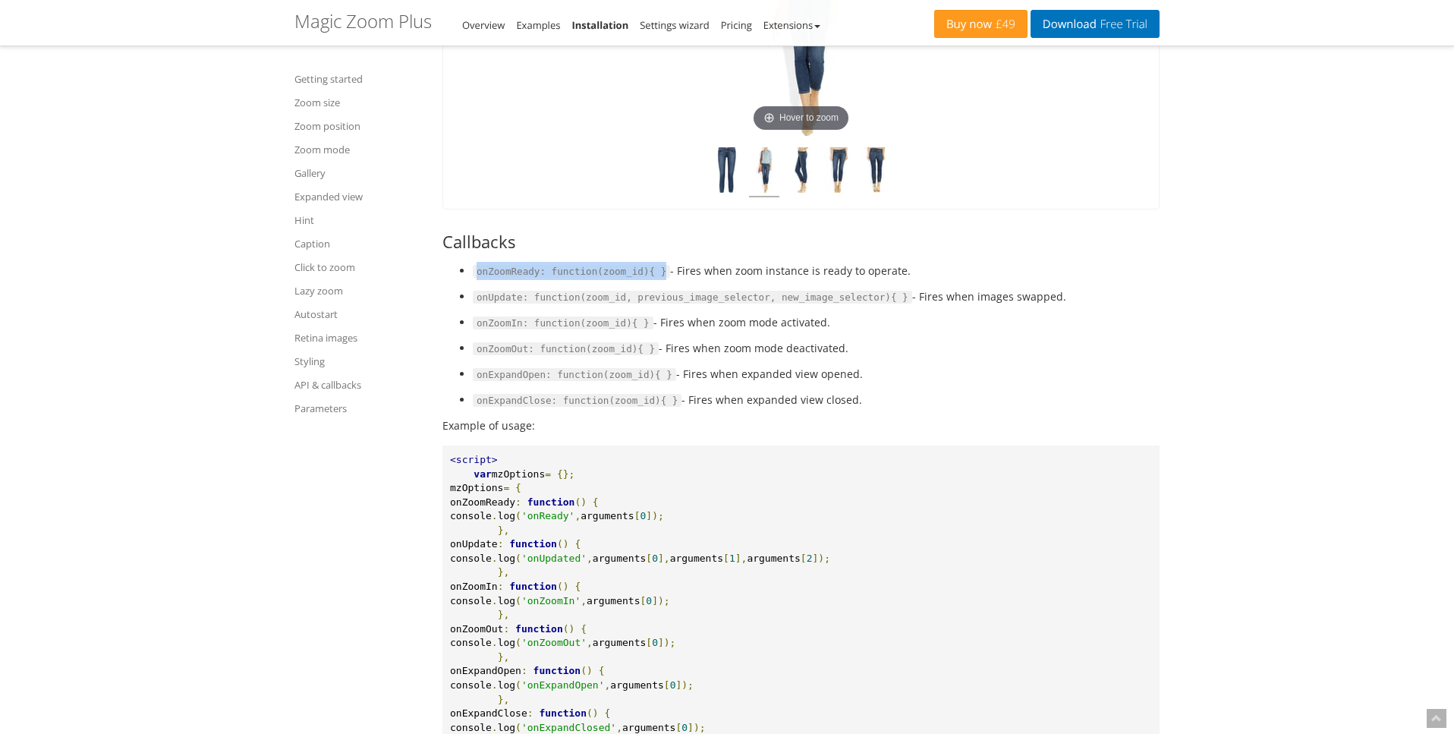
copy code "onZoomReady: function(zoom_id){ }"
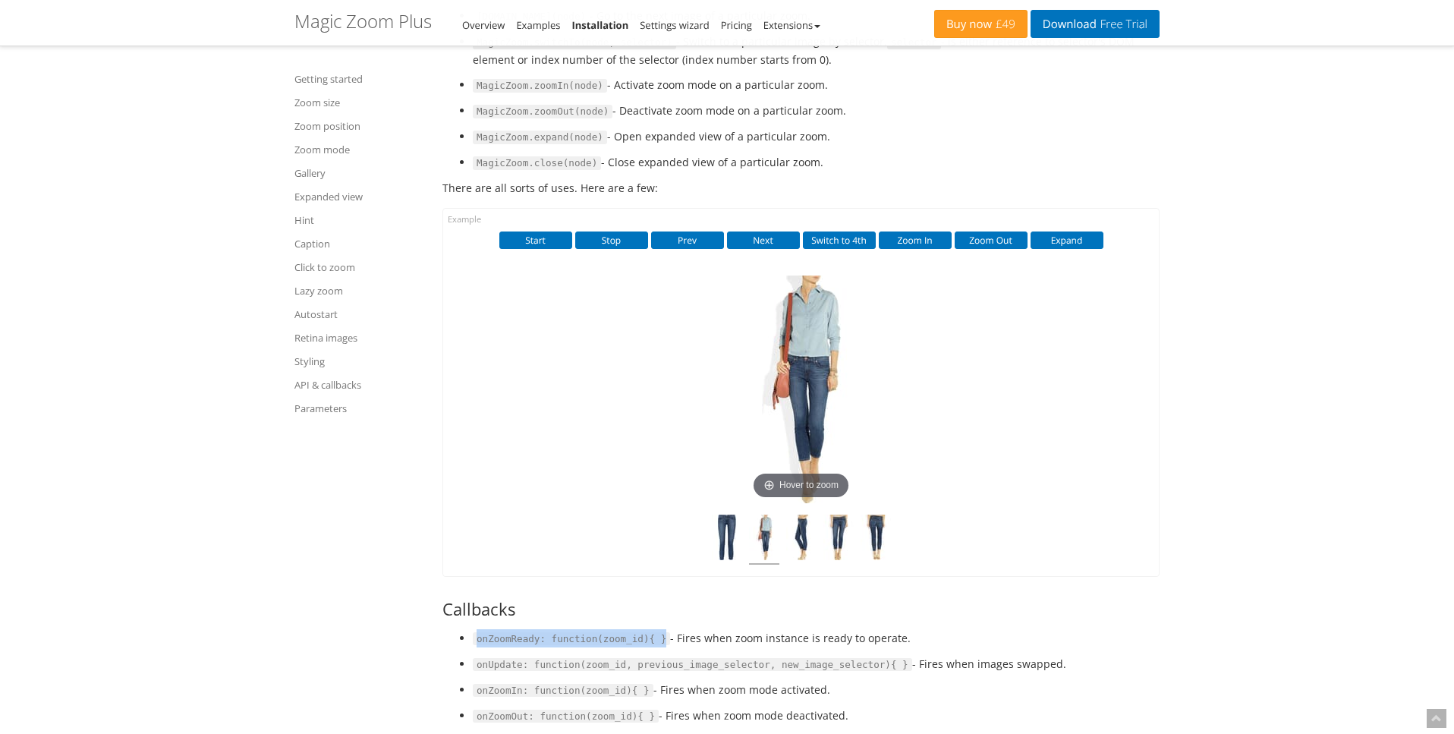
scroll to position [16286, 0]
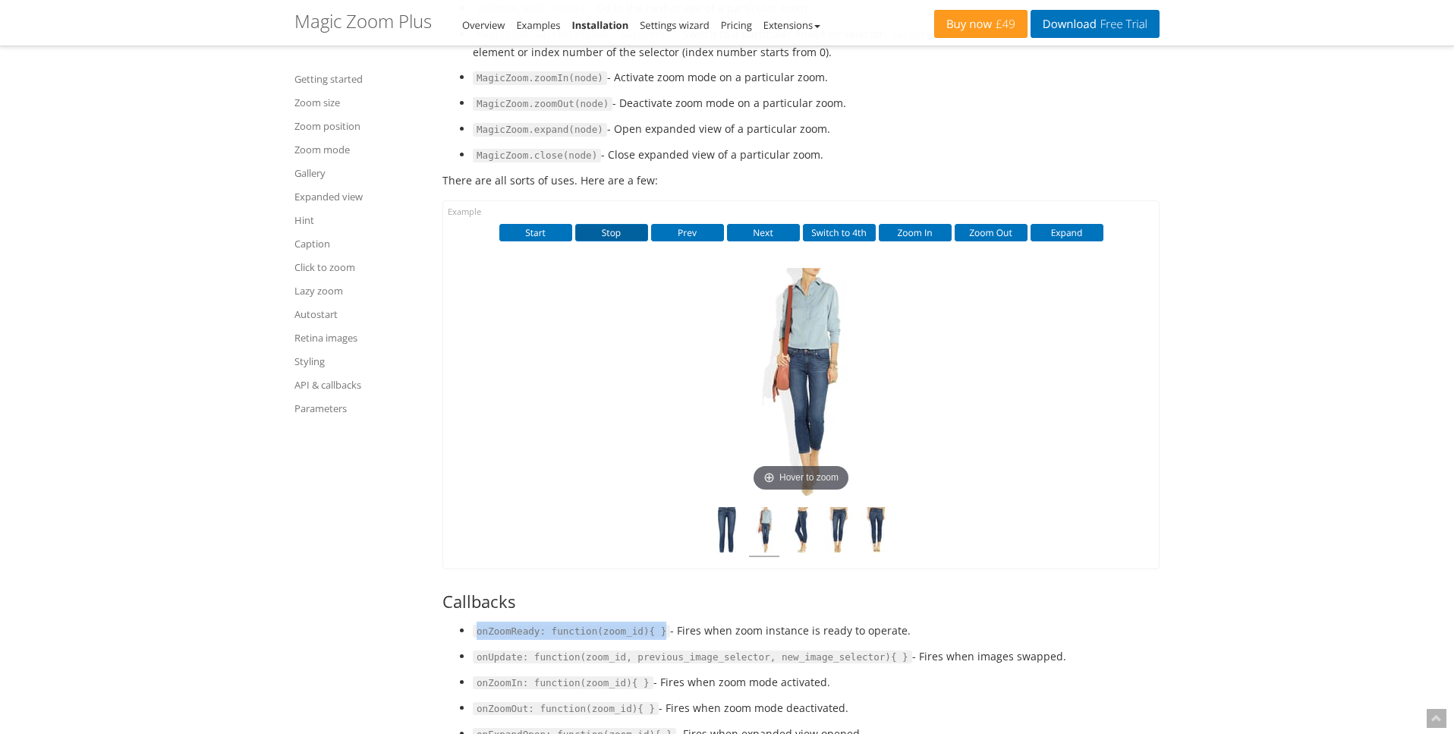
click at [613, 228] on button "Stop" at bounding box center [611, 232] width 73 height 17
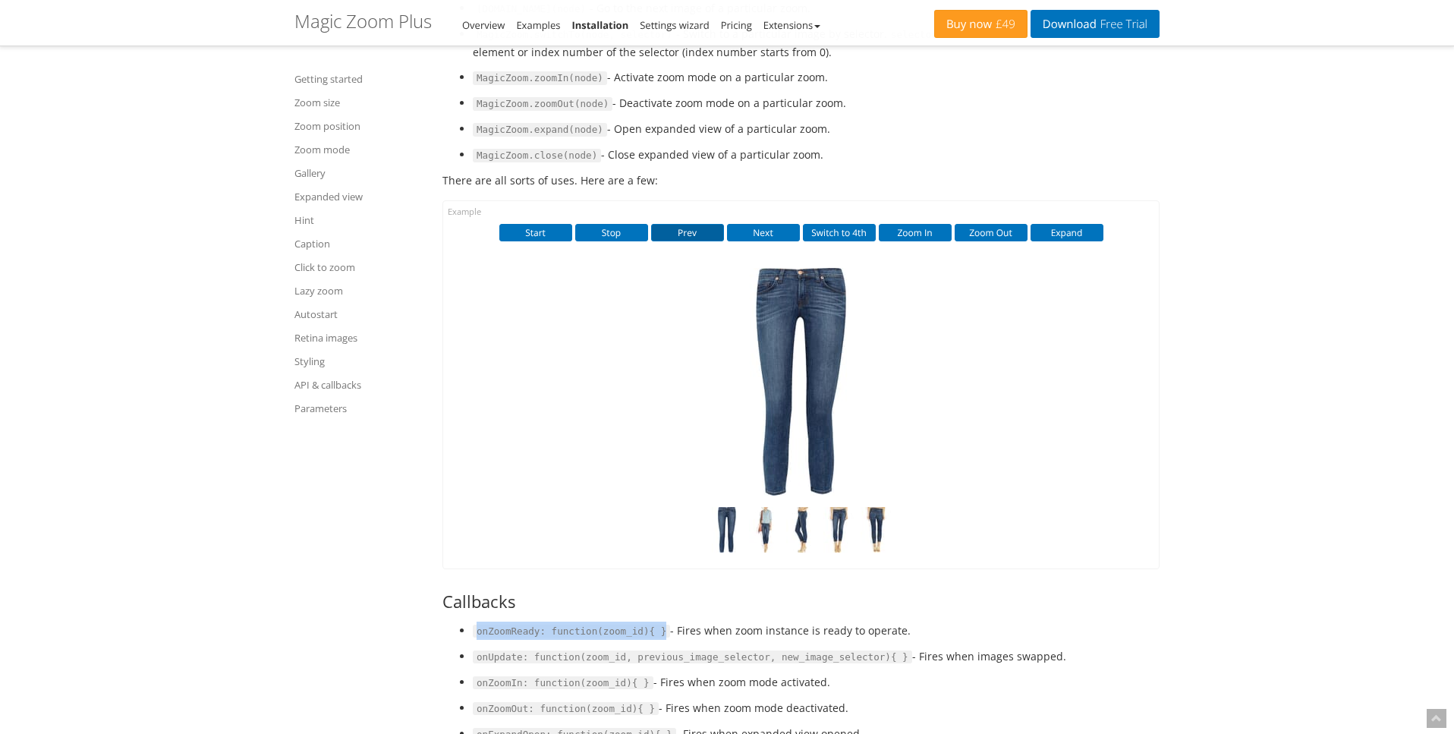
click at [685, 228] on button "Prev" at bounding box center [687, 232] width 73 height 17
click at [549, 229] on button "Start" at bounding box center [535, 232] width 73 height 17
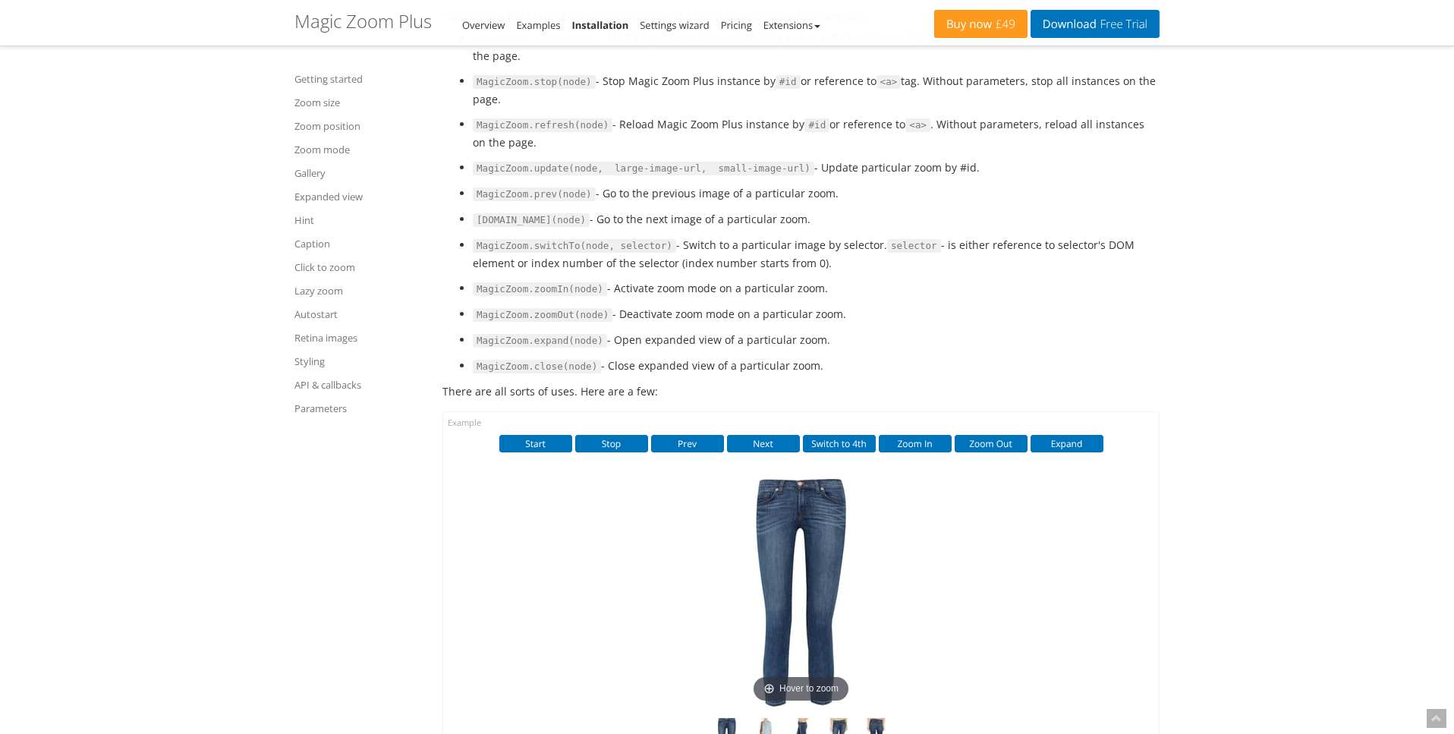
scroll to position [16074, 0]
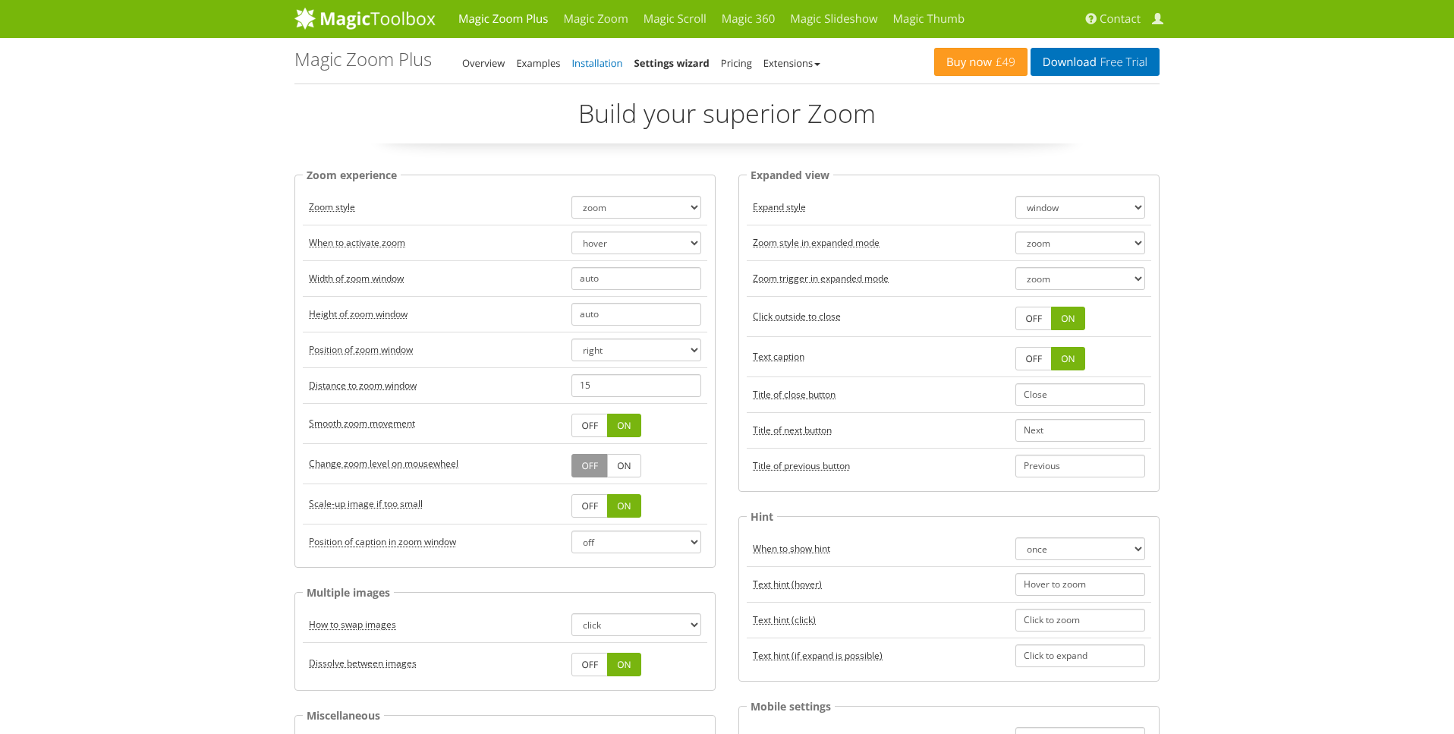
click at [616, 68] on link "Installation" at bounding box center [597, 63] width 51 height 14
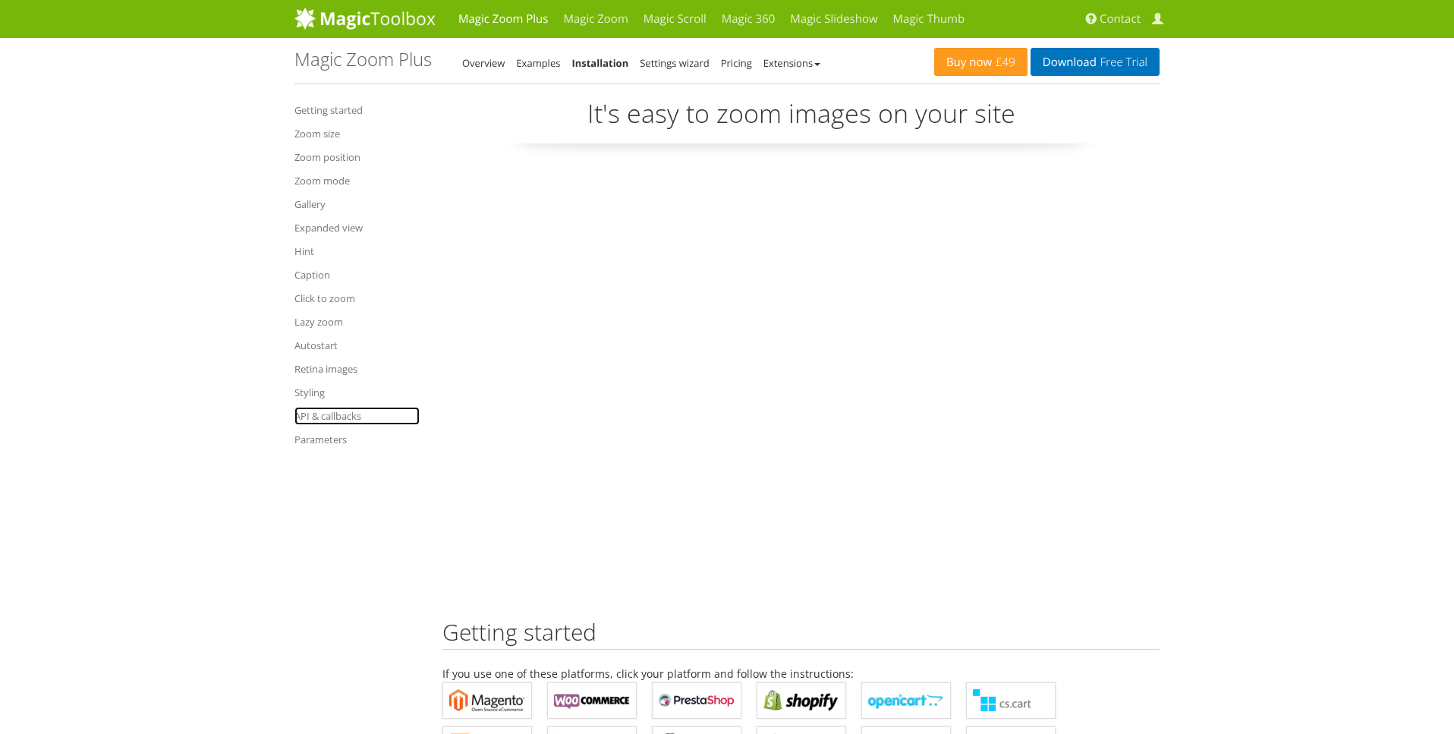
click at [327, 419] on link "API & callbacks" at bounding box center [357, 416] width 125 height 18
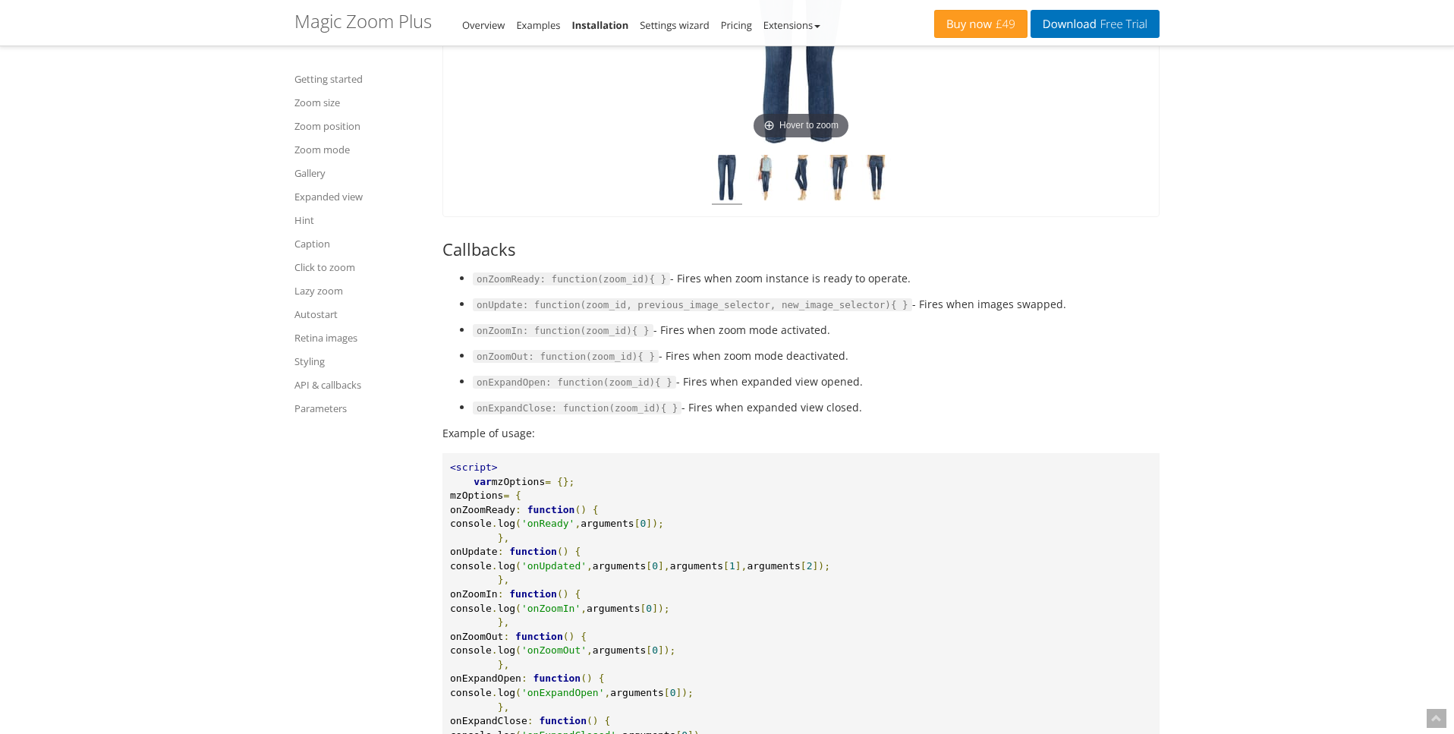
scroll to position [16688, 0]
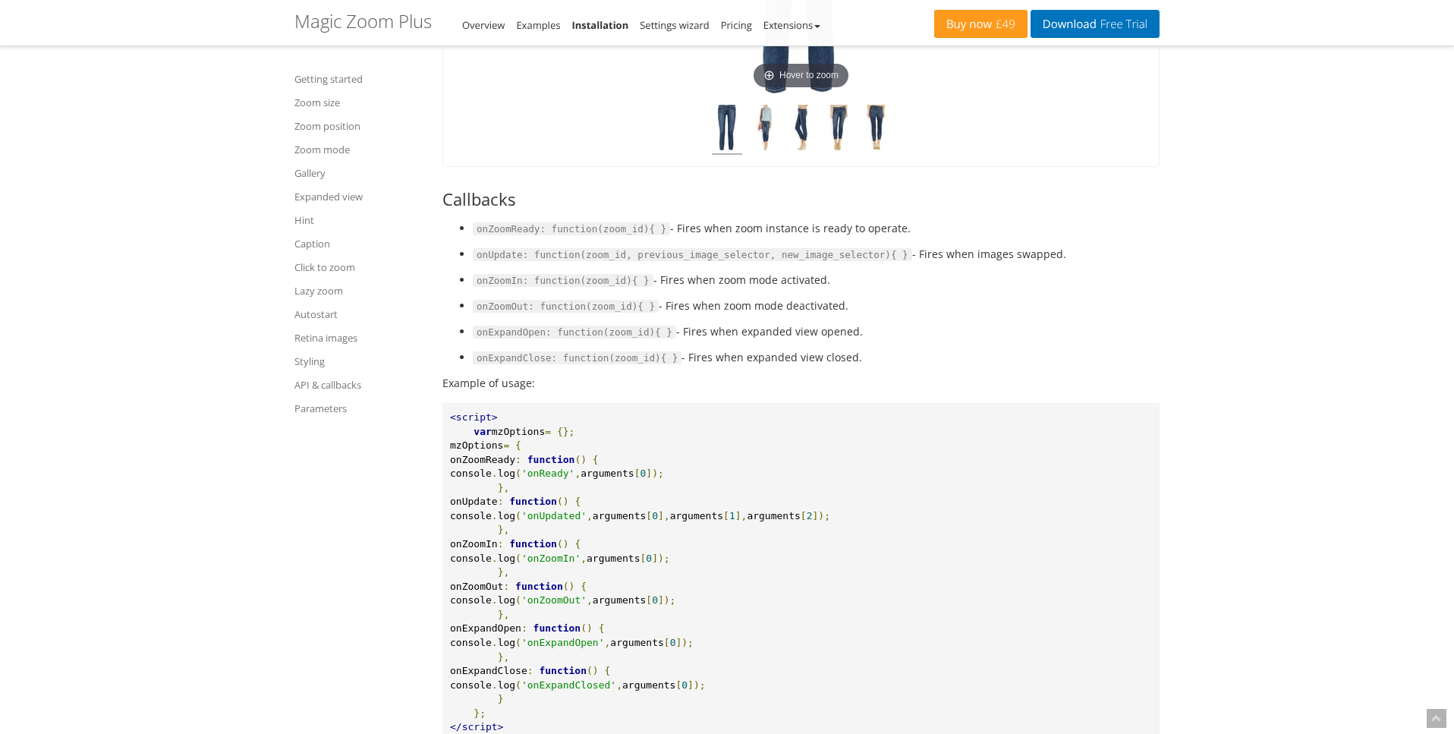
click at [577, 359] on code "onExpandClose: function(zoom_id){ }" at bounding box center [577, 358] width 209 height 14
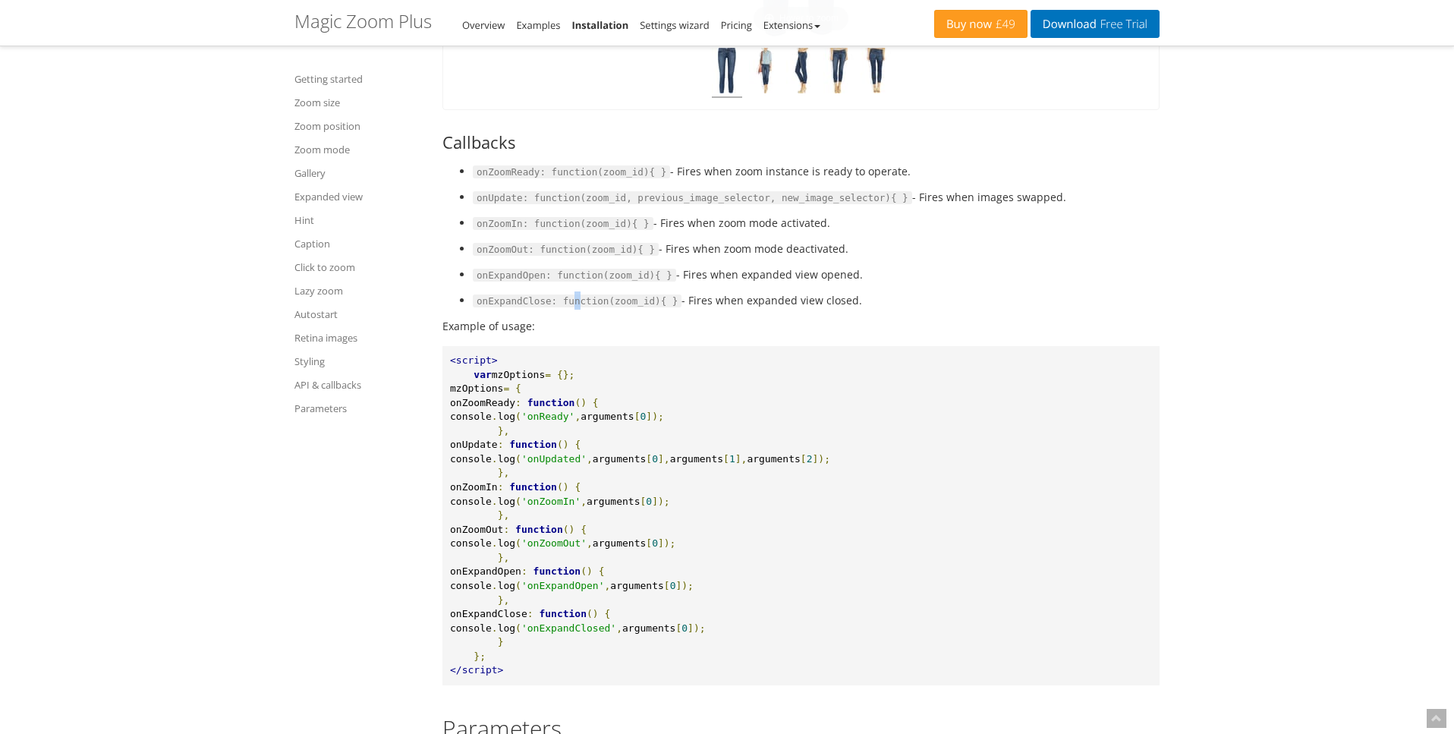
scroll to position [16770, 0]
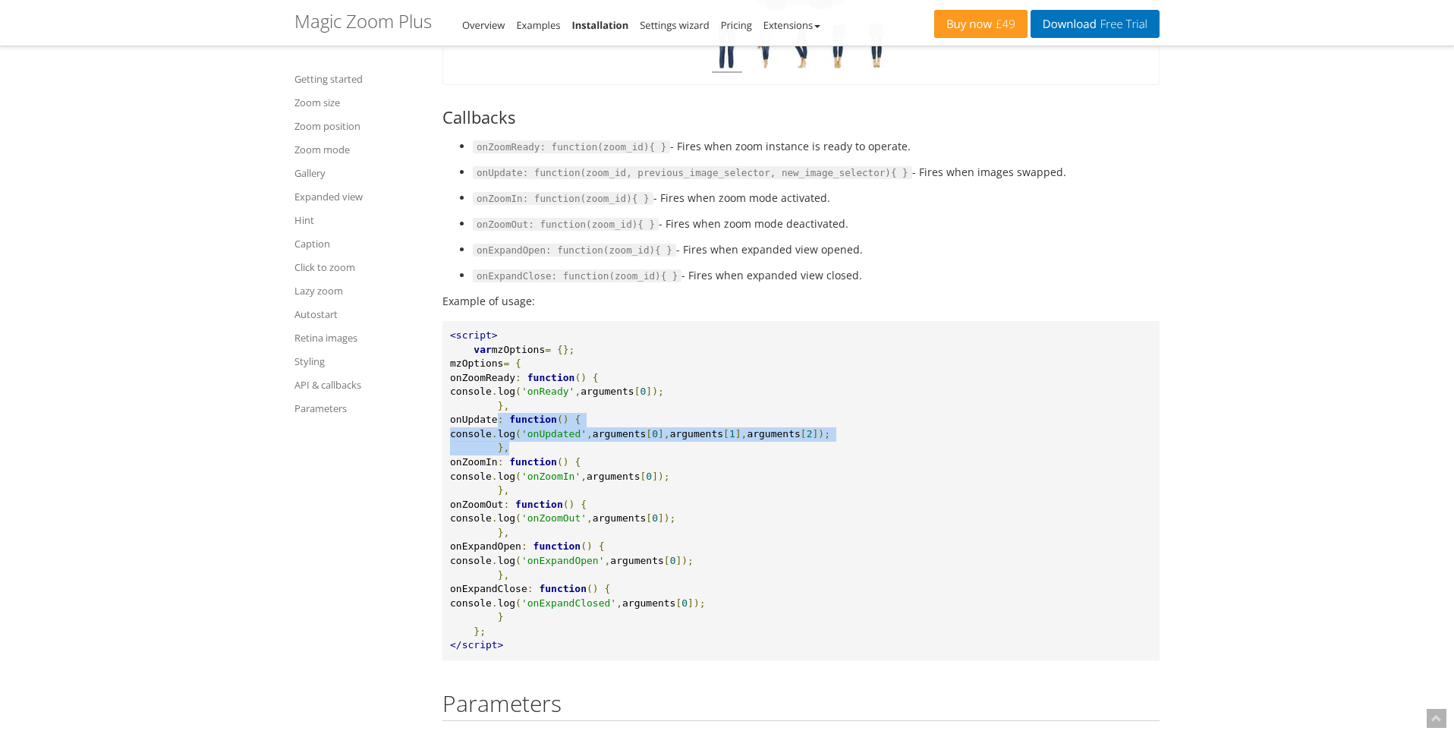
drag, startPoint x: 498, startPoint y: 422, endPoint x: 578, endPoint y: 451, distance: 84.8
click at [515, 444] on pre "<script> var mzOptions = {}; mzOptions = { onZoomReady : function () { console …" at bounding box center [801, 490] width 717 height 339
copy pre "onUpdate : function () { console . log ( 'onUpdated' , arguments [ 0 ], argumen…"
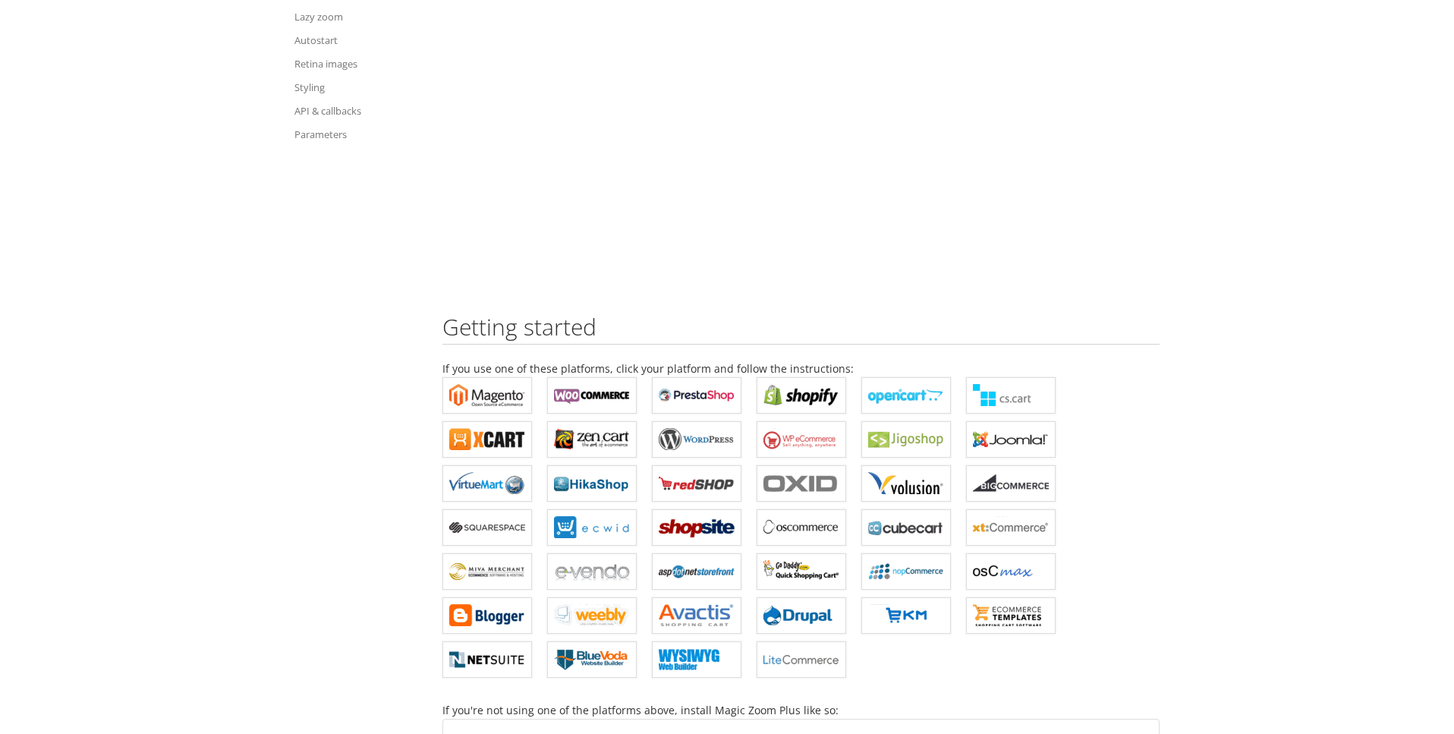
scroll to position [0, 0]
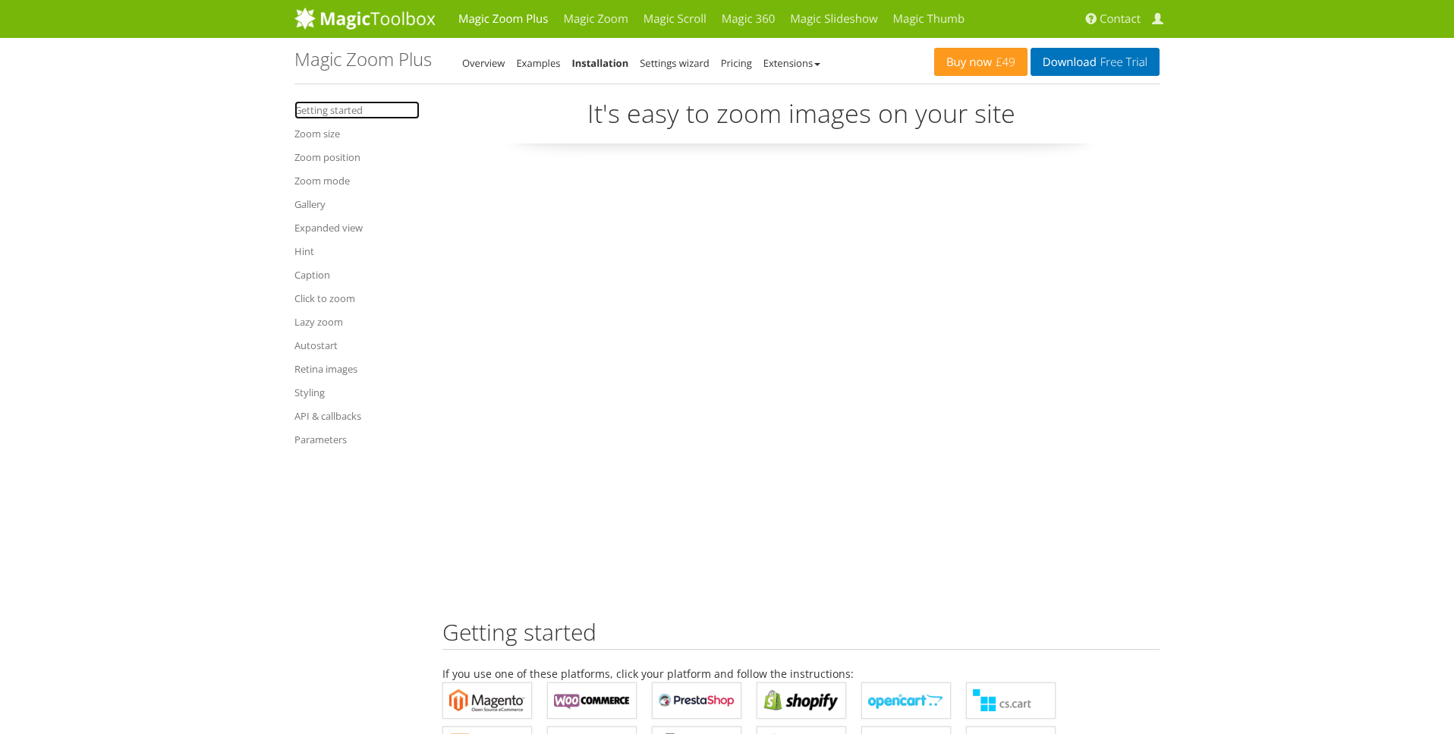
click at [337, 115] on link "Getting started" at bounding box center [357, 110] width 125 height 18
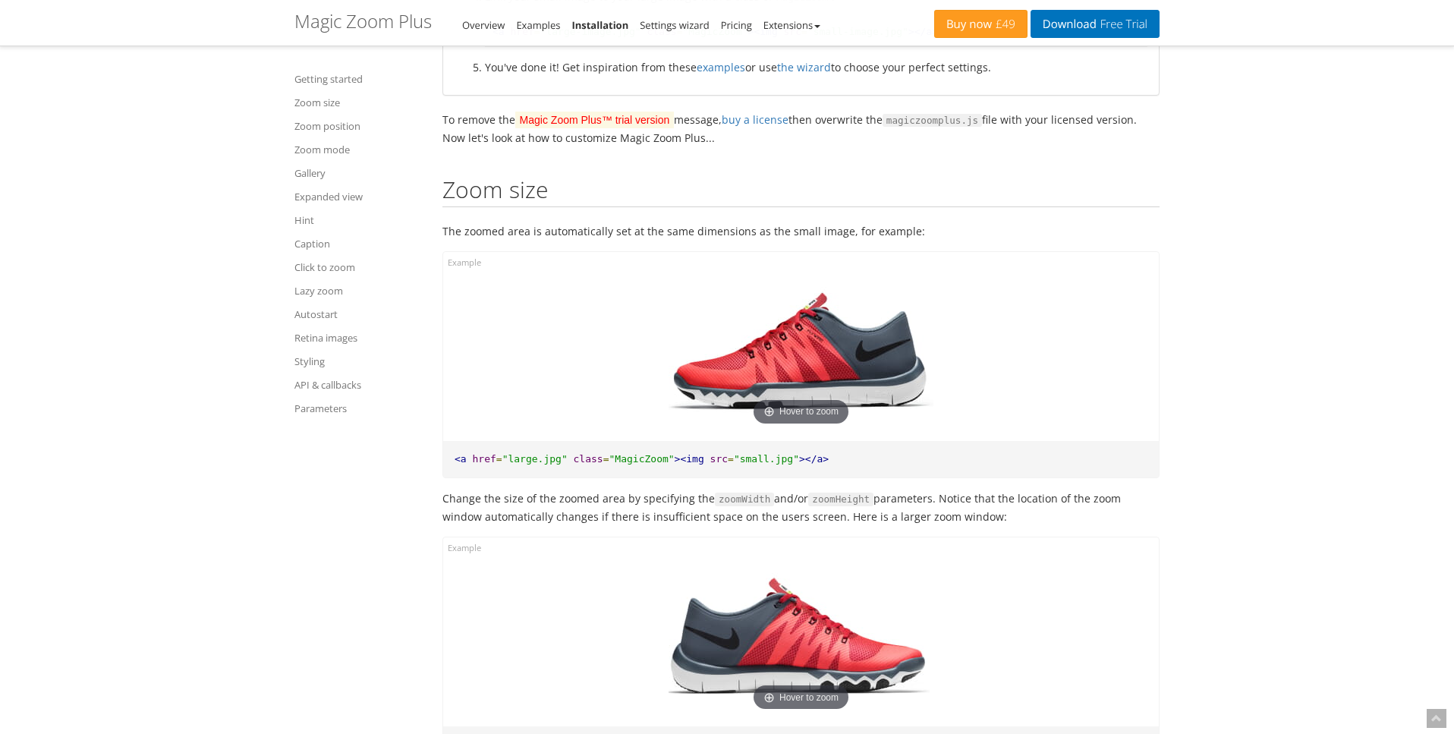
scroll to position [1261, 0]
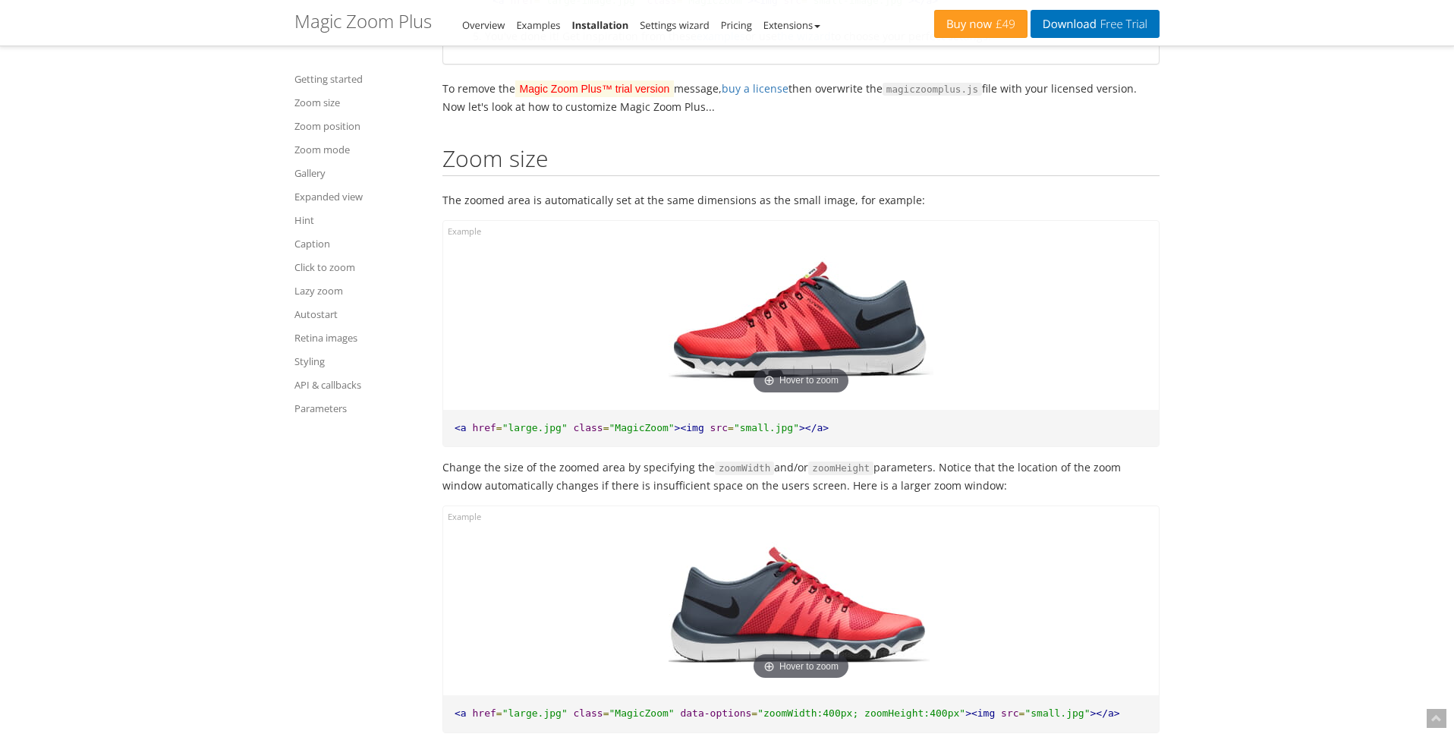
click at [590, 26] on link "Installation" at bounding box center [600, 25] width 57 height 14
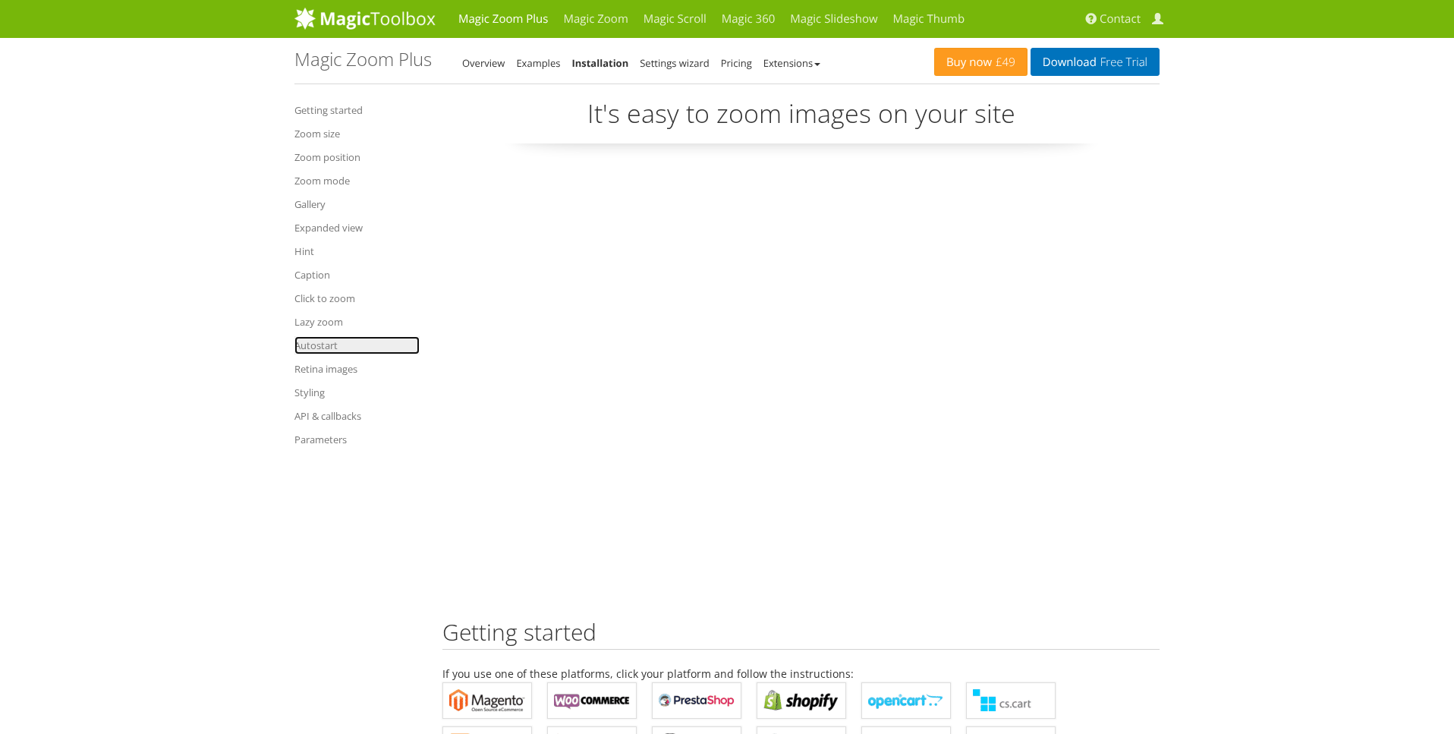
click at [321, 347] on link "Autostart" at bounding box center [357, 345] width 125 height 18
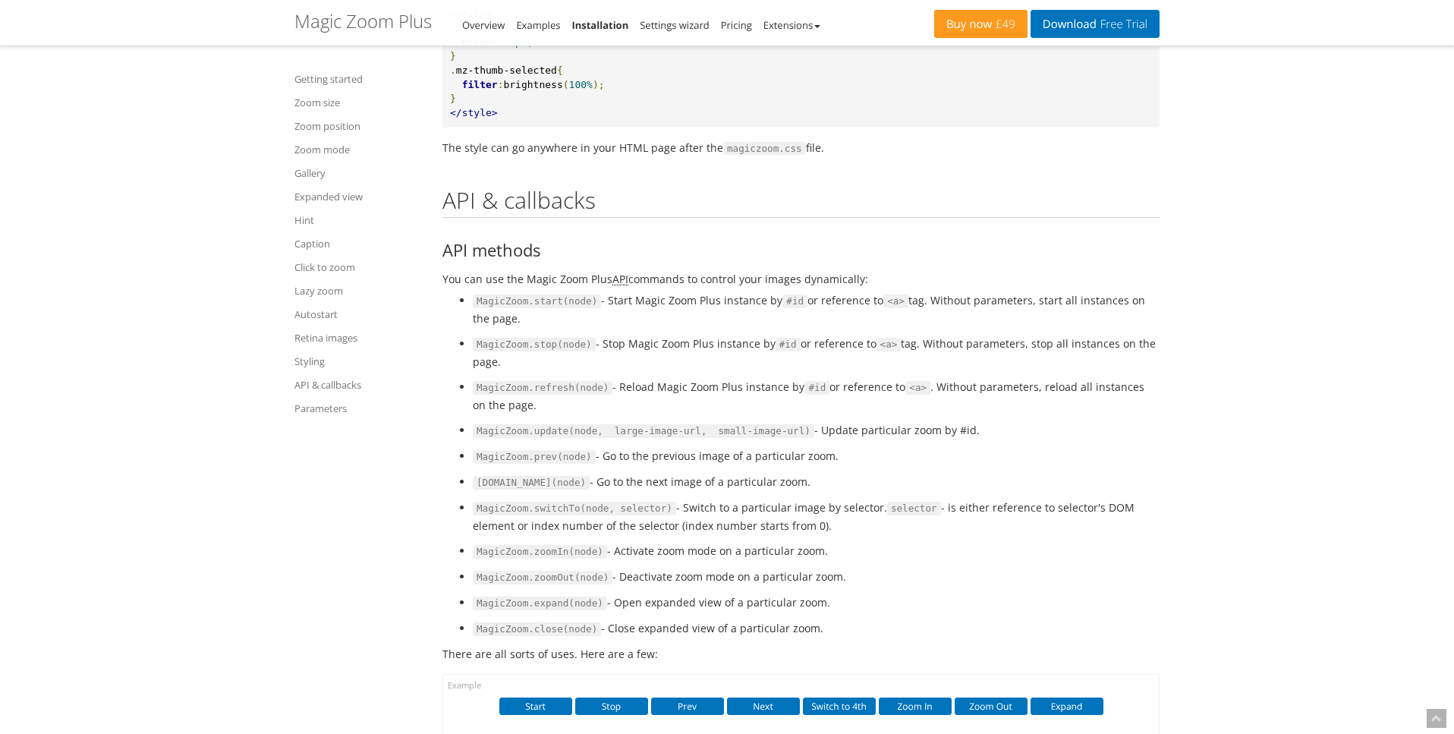
scroll to position [15823, 0]
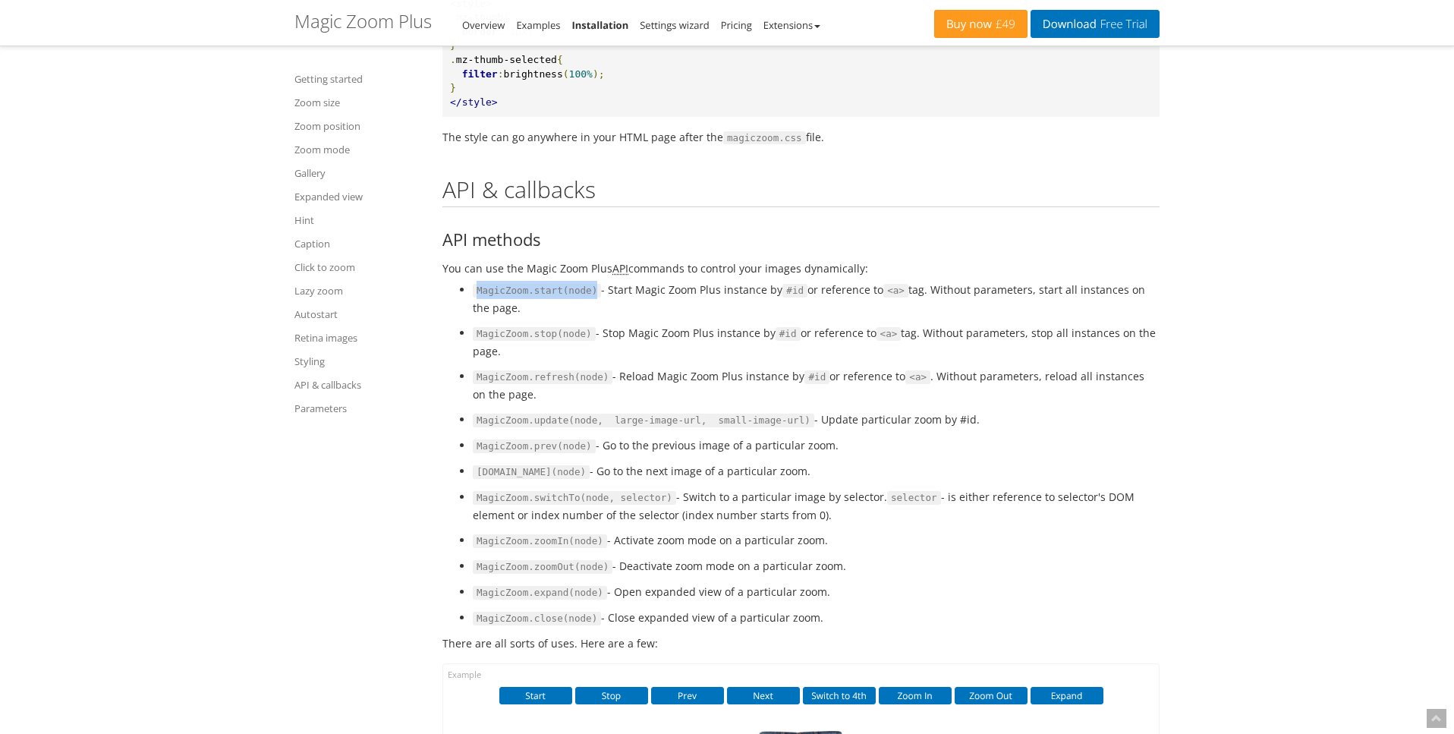
drag, startPoint x: 481, startPoint y: 289, endPoint x: 600, endPoint y: 292, distance: 119.2
click at [600, 292] on code "MagicZoom.start(node)" at bounding box center [537, 291] width 128 height 14
copy code "MagicZoom.start(node)"
